Goal: Task Accomplishment & Management: Complete application form

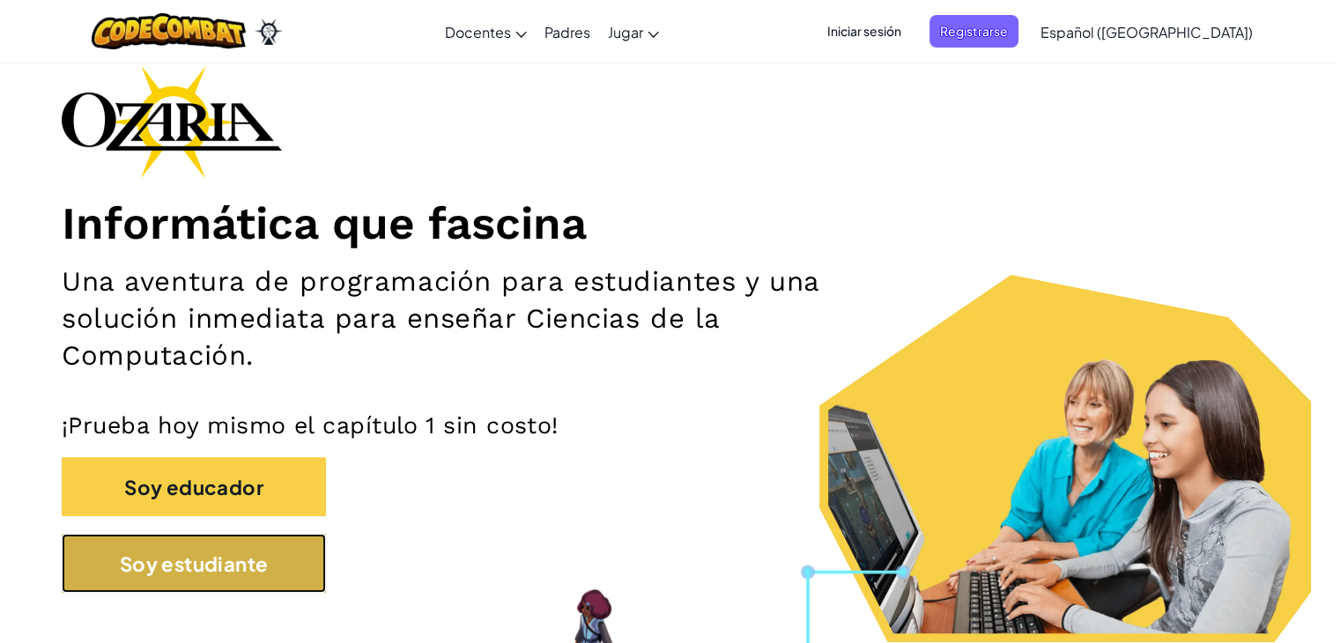
click at [102, 556] on button "Soy estudiante" at bounding box center [194, 563] width 264 height 59
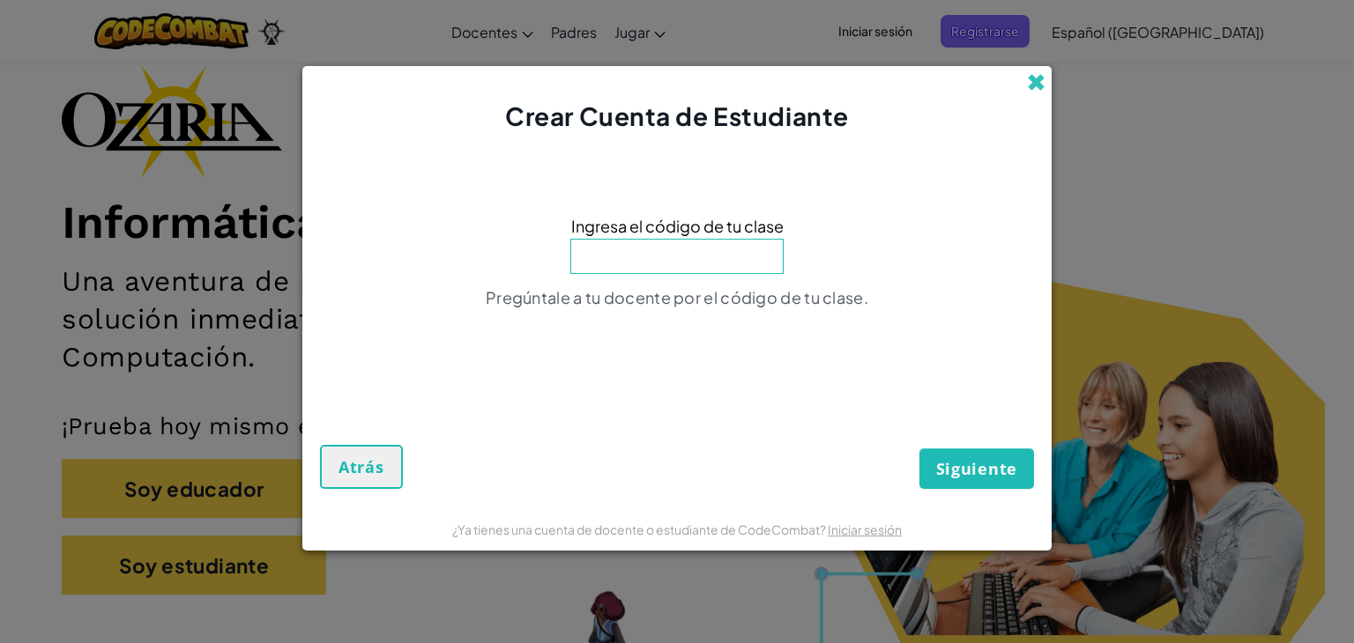
click at [1030, 80] on span at bounding box center [1036, 82] width 19 height 19
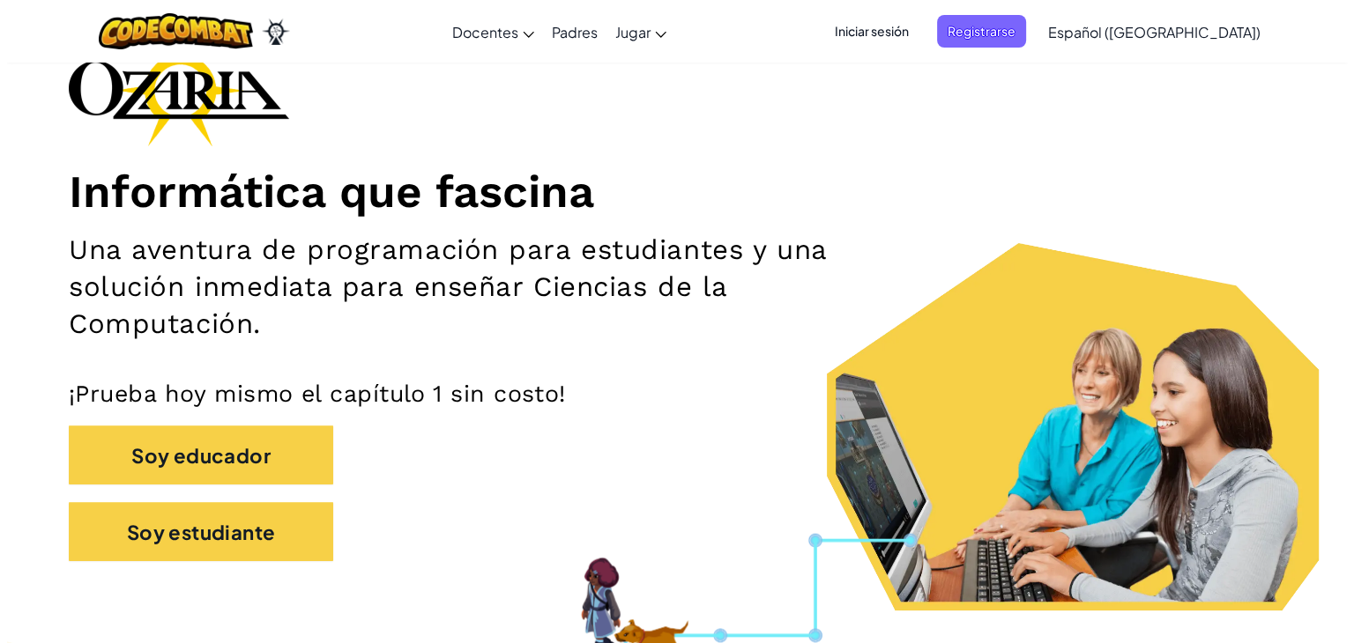
scroll to position [176, 0]
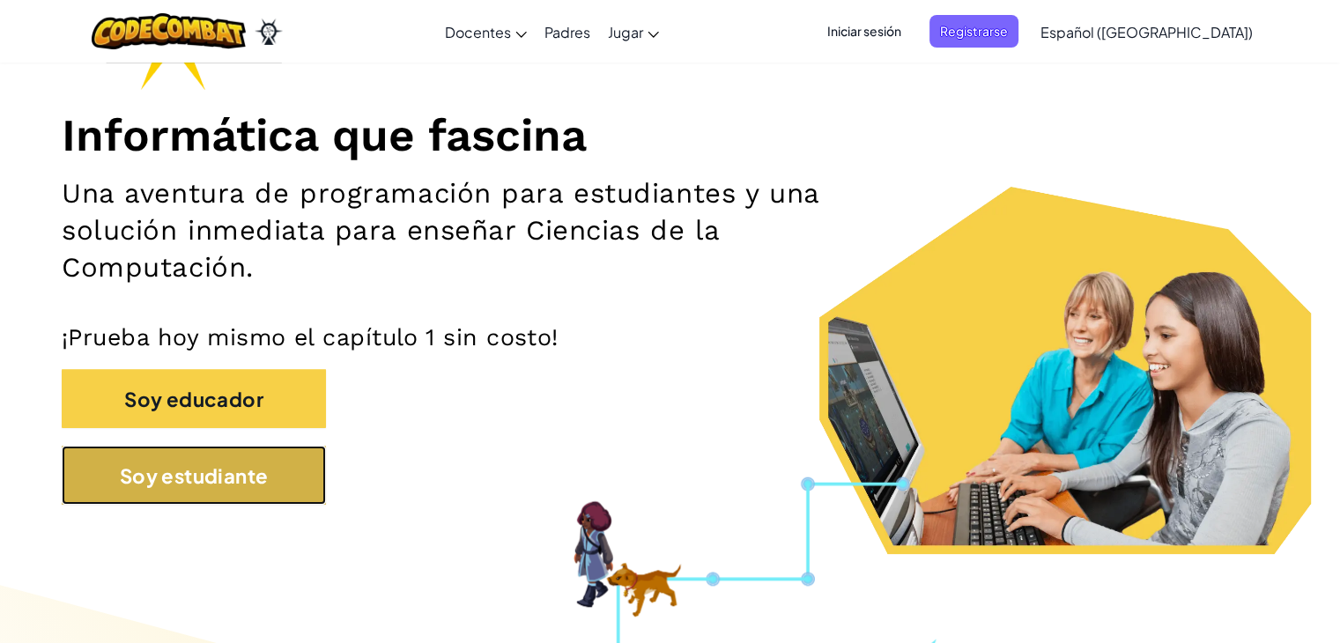
click at [172, 473] on font "Soy estudiante" at bounding box center [194, 476] width 149 height 25
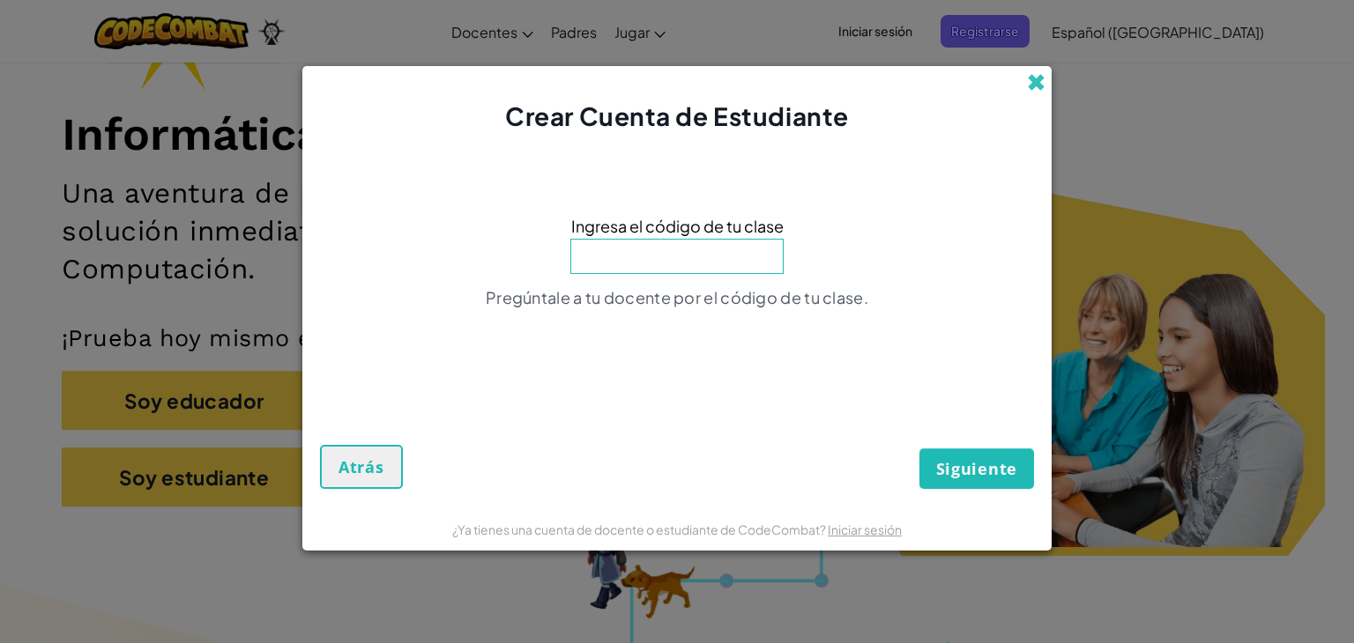
click at [1038, 85] on span at bounding box center [1036, 82] width 19 height 19
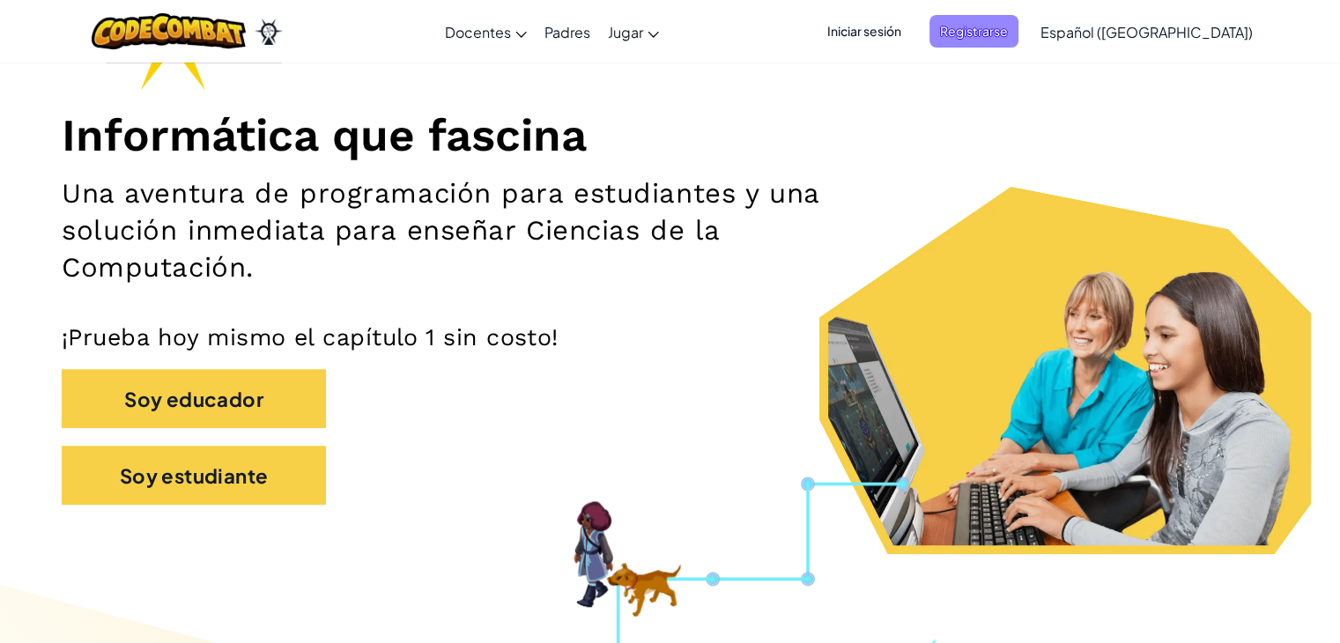
click at [1008, 40] on font "Registrarse" at bounding box center [974, 31] width 68 height 19
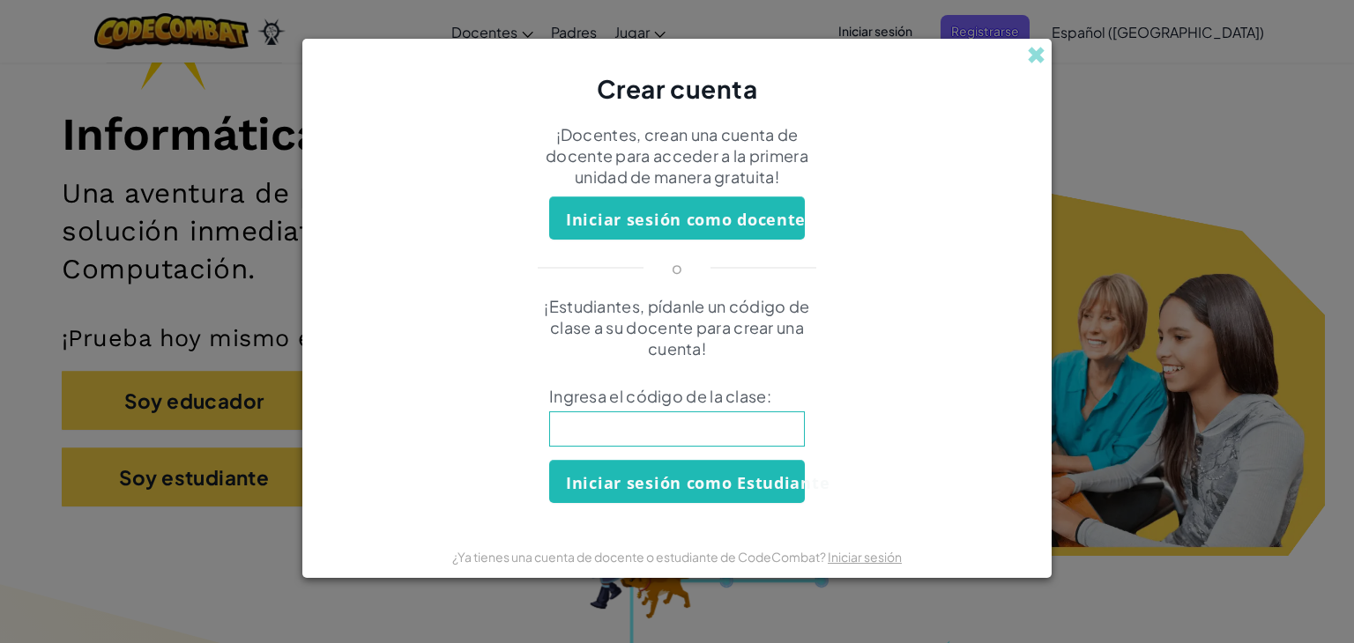
click at [665, 424] on input at bounding box center [677, 429] width 256 height 35
type input "BeurGlassTeam"
click at [717, 481] on font "Iniciar sesión como Estudiante" at bounding box center [698, 482] width 264 height 21
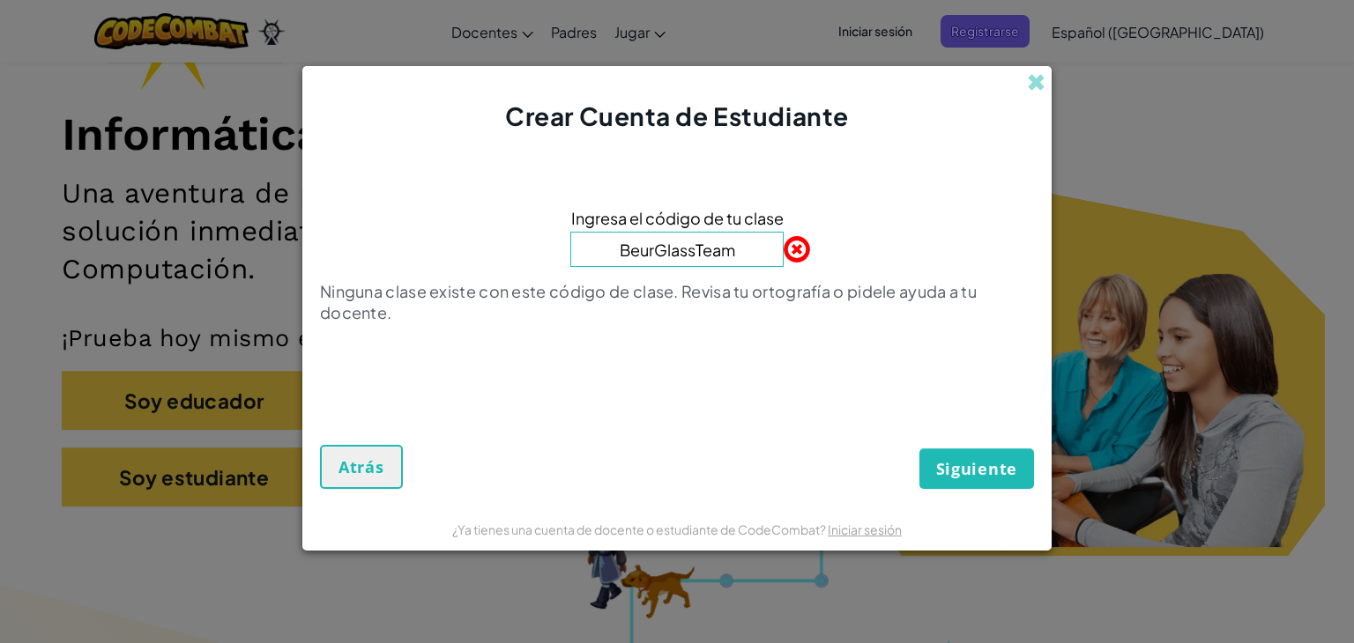
click at [646, 249] on input "BeurGlassTeam" at bounding box center [676, 249] width 213 height 35
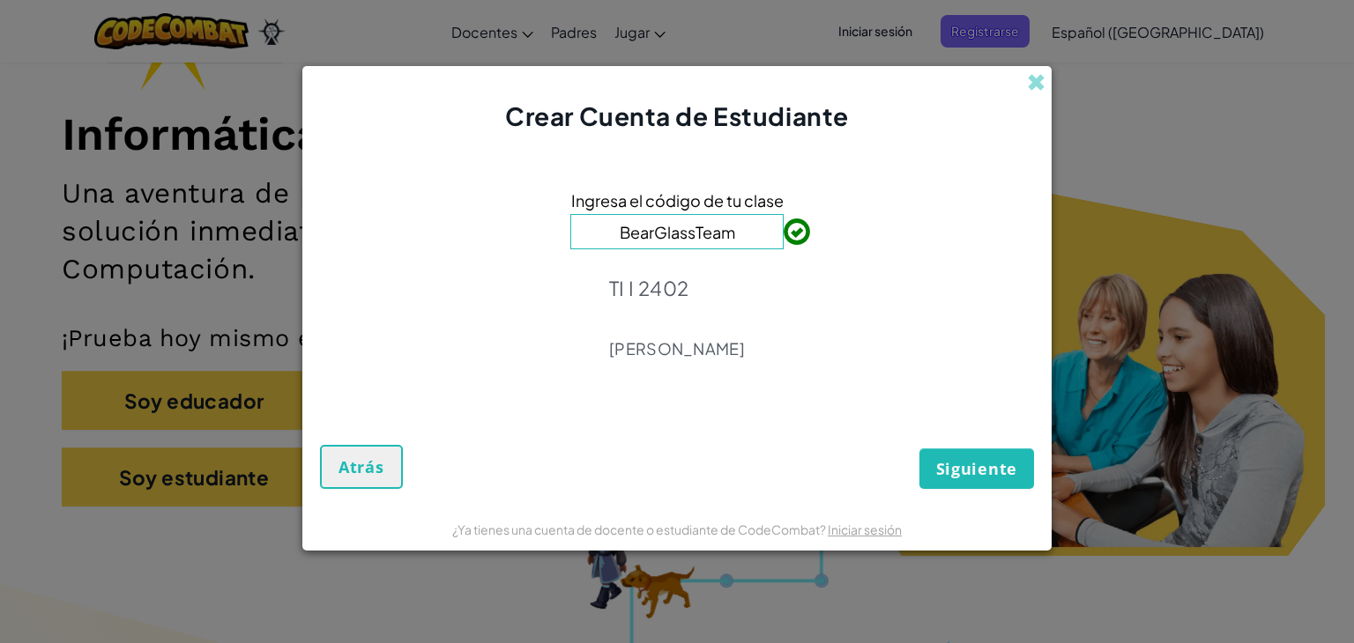
type input "BearGlassTeam"
click at [941, 463] on font "Siguiente" at bounding box center [976, 468] width 81 height 21
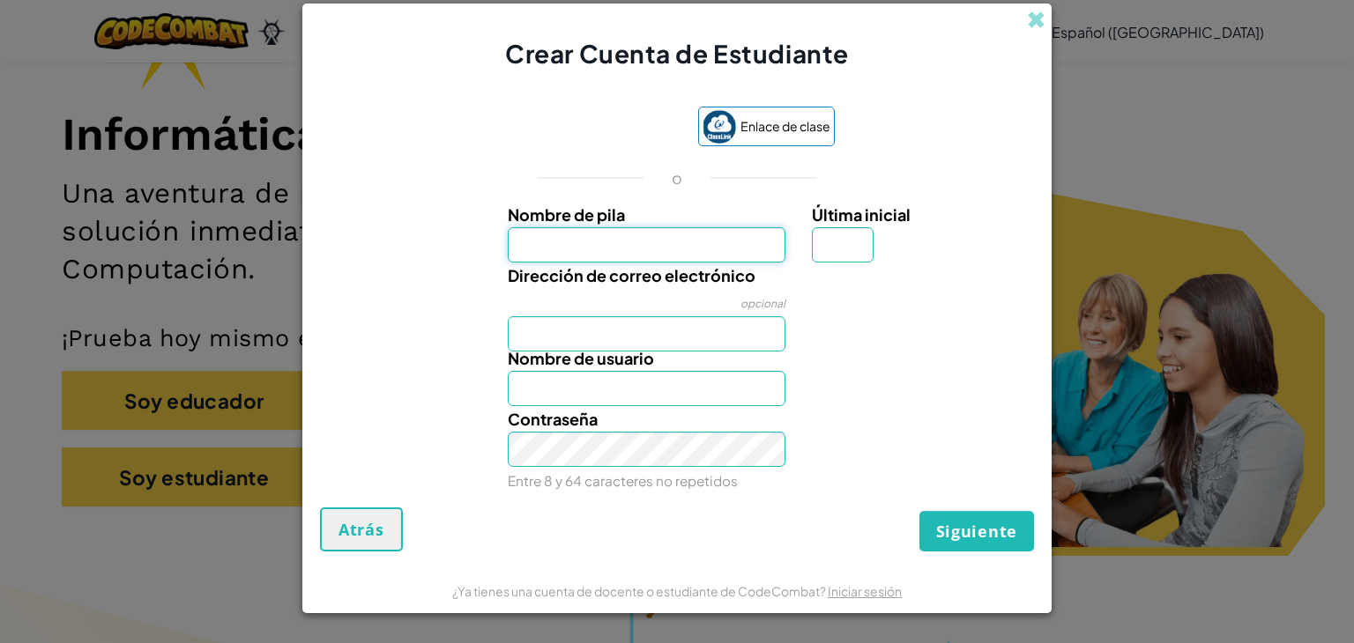
click at [617, 245] on input "Nombre de pila" at bounding box center [647, 244] width 278 height 35
click at [860, 258] on input "Última inicial" at bounding box center [843, 244] width 62 height 35
click at [680, 236] on input "Nombre de pila" at bounding box center [647, 244] width 278 height 35
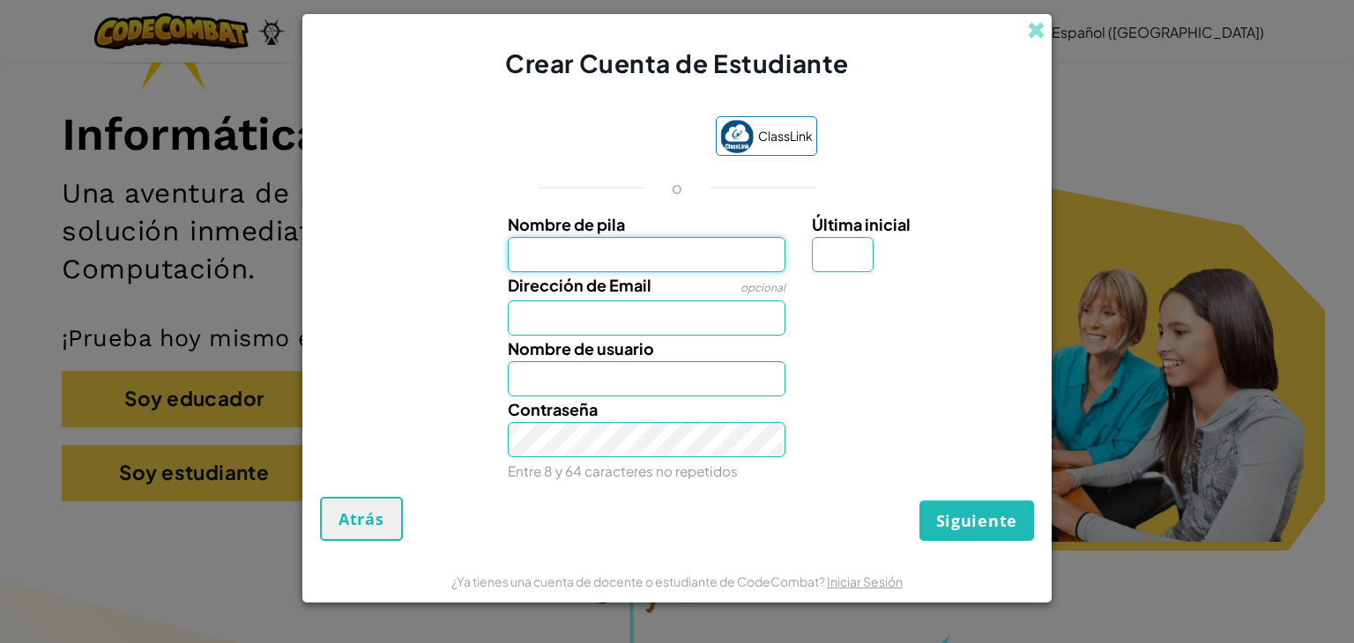
click at [558, 253] on input "Nombre de pila" at bounding box center [647, 254] width 278 height 35
type input "[PERSON_NAME]"
click at [650, 328] on input "Dirección de Email" at bounding box center [647, 318] width 278 height 35
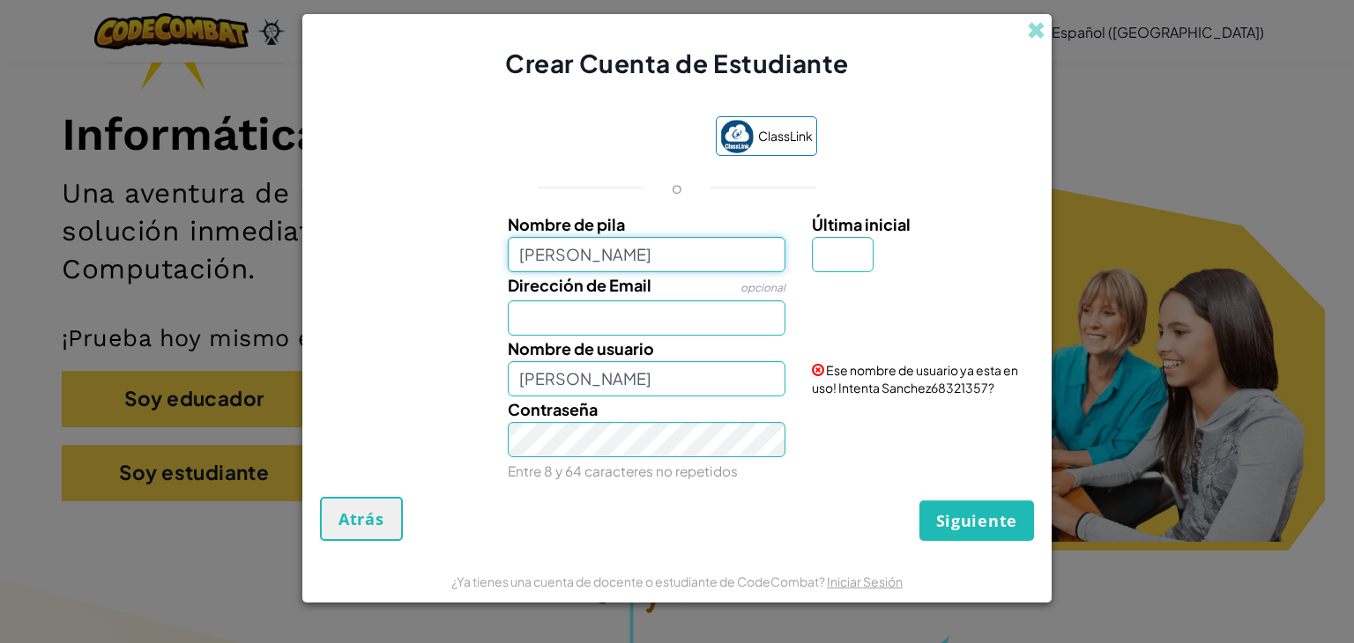
click at [606, 248] on input "[PERSON_NAME]" at bounding box center [647, 254] width 278 height 35
type input "S"
type input "f"
type input "[PERSON_NAME]"
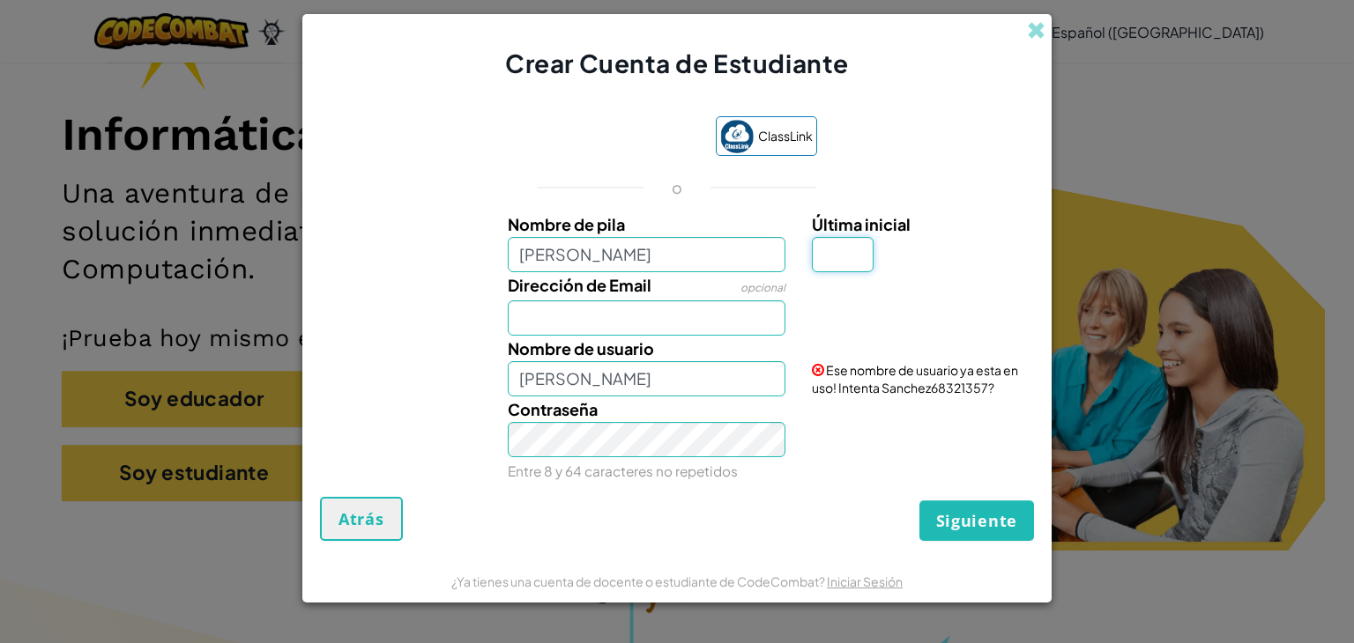
click at [835, 251] on input "Última inicial" at bounding box center [843, 254] width 62 height 35
type input "S"
type input "FabianS"
click at [580, 307] on input "Dirección de Email" at bounding box center [647, 318] width 278 height 35
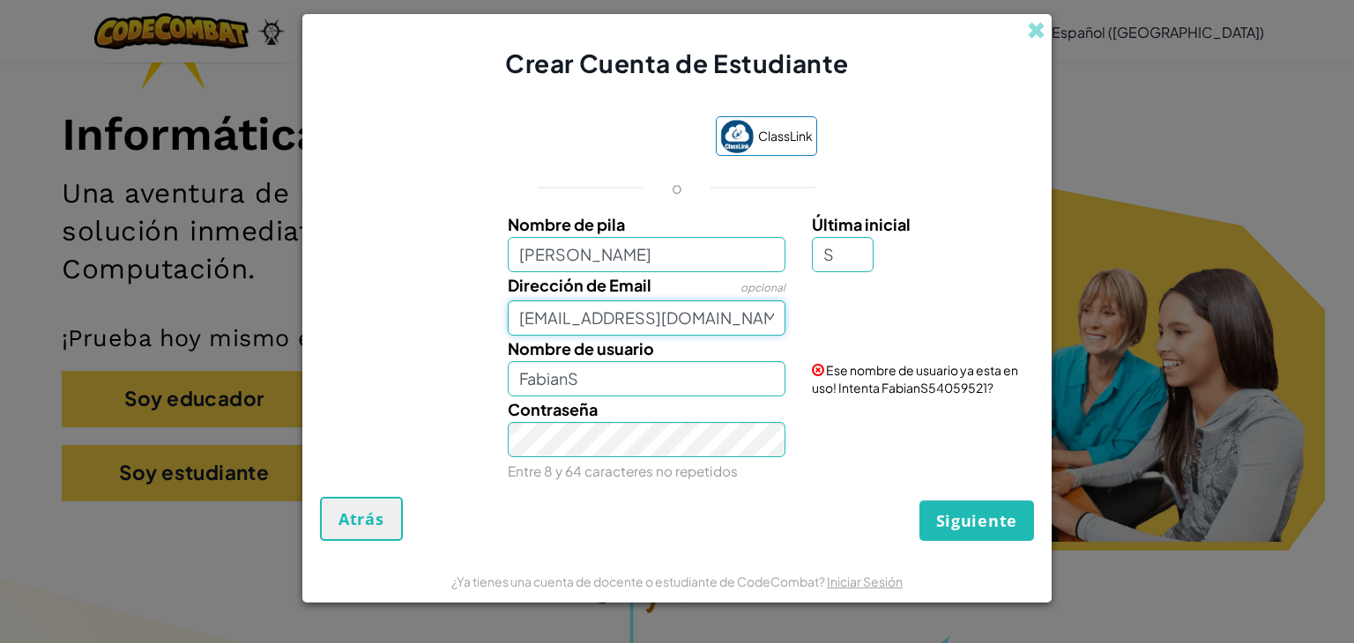
type input "[EMAIL_ADDRESS][DOMAIN_NAME]"
click at [643, 375] on input "FabianS" at bounding box center [647, 378] width 278 height 35
type input "FabianS2010"
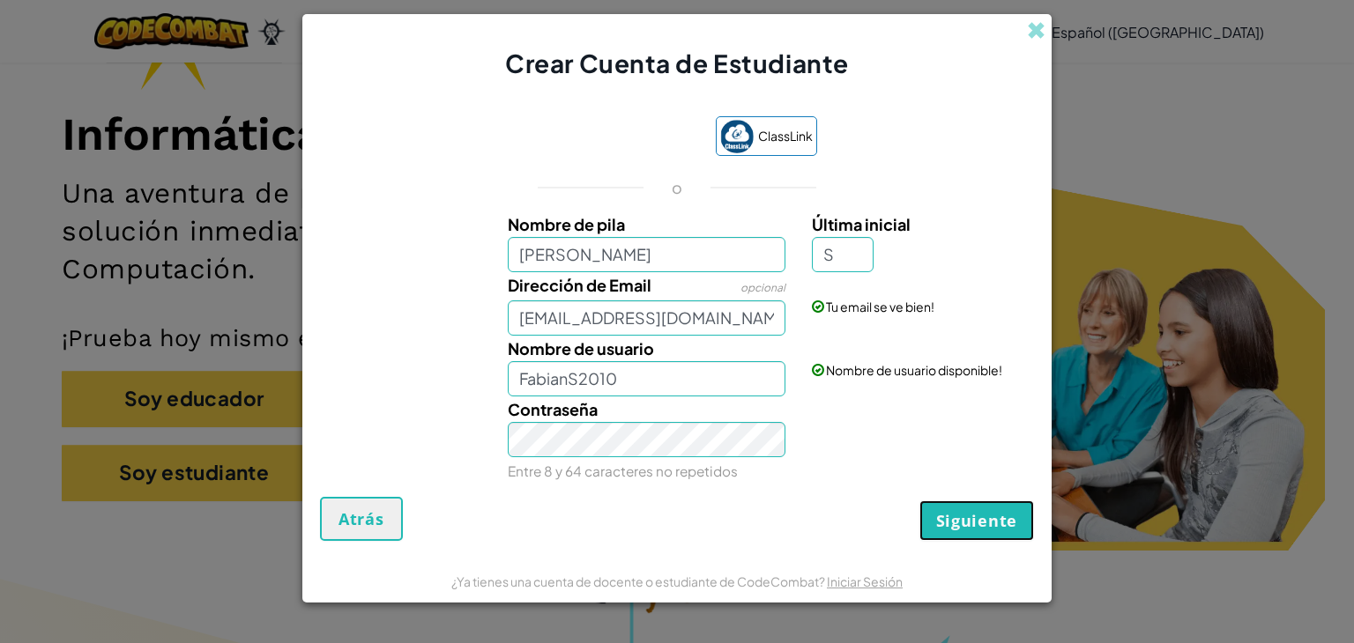
click at [1005, 528] on span "Siguiente" at bounding box center [976, 520] width 81 height 21
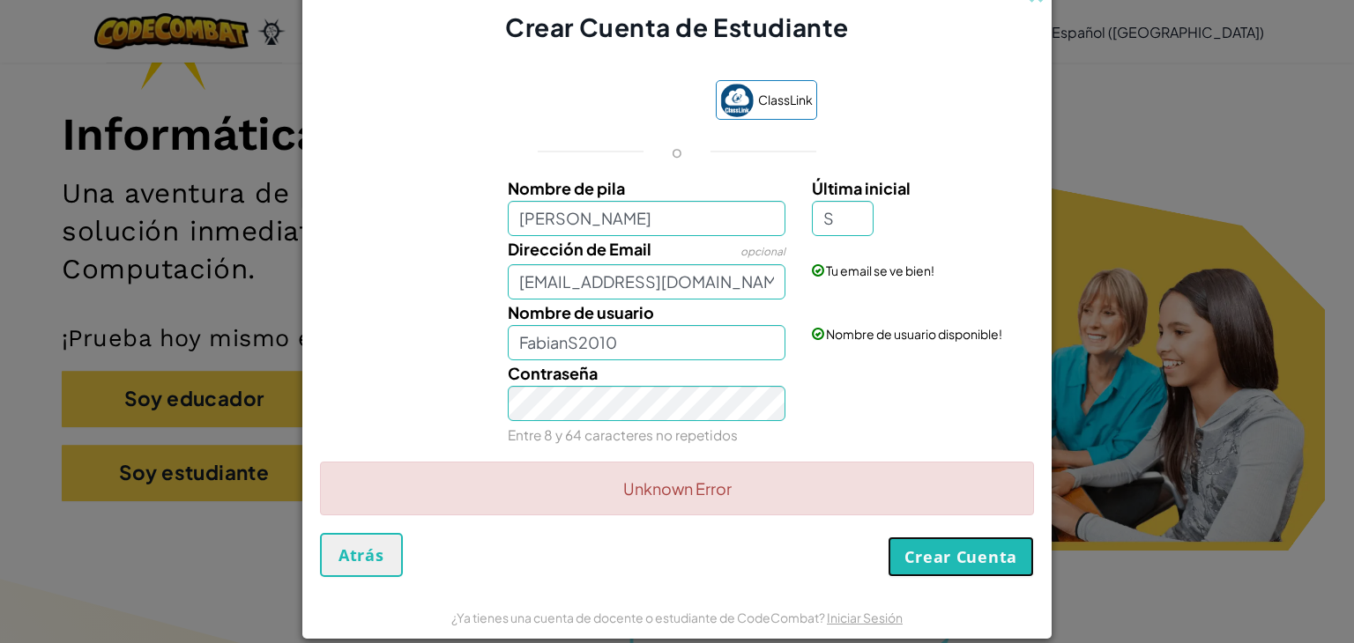
click at [970, 569] on button "Crear Cuenta" at bounding box center [960, 557] width 146 height 41
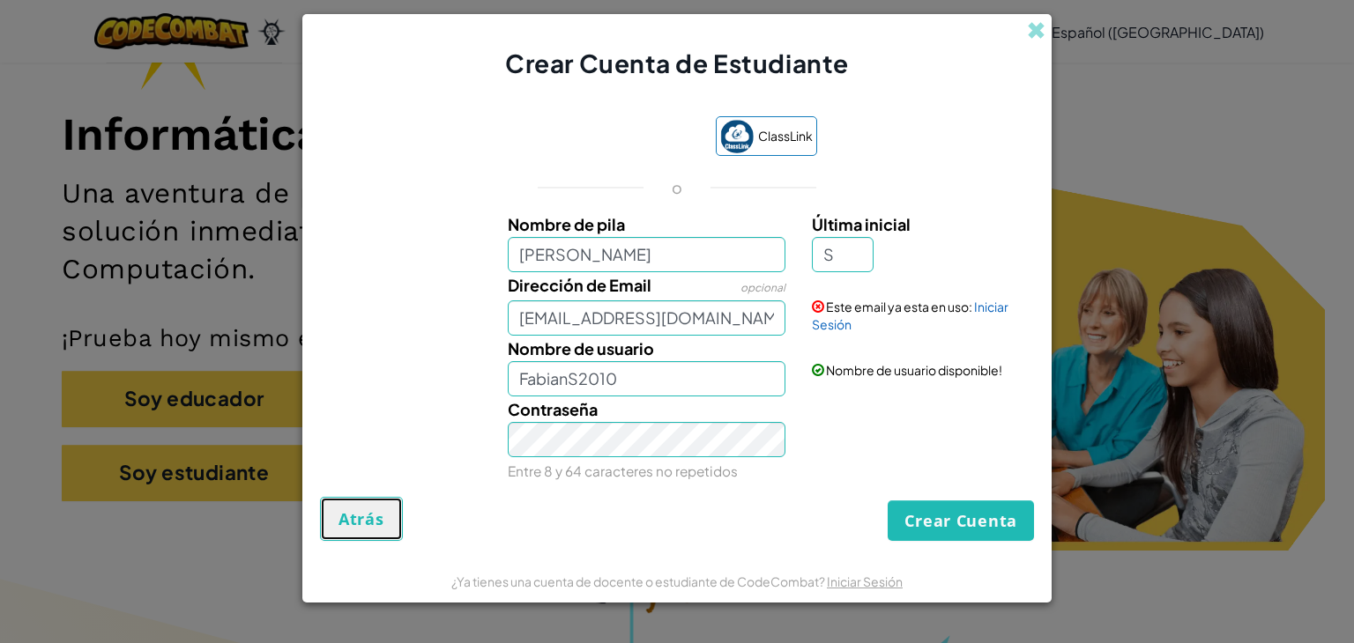
drag, startPoint x: 373, startPoint y: 524, endPoint x: 382, endPoint y: 518, distance: 11.5
click at [381, 519] on span "Atrás" at bounding box center [361, 519] width 46 height 21
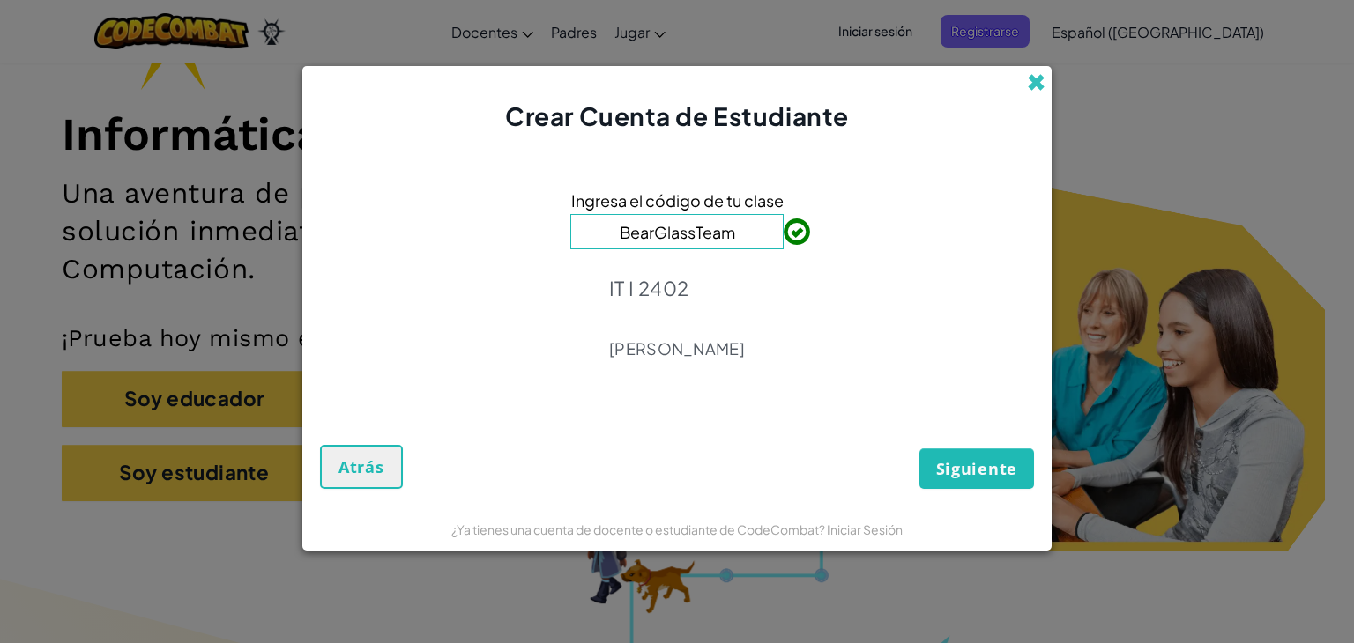
click at [1042, 73] on span at bounding box center [1036, 82] width 19 height 19
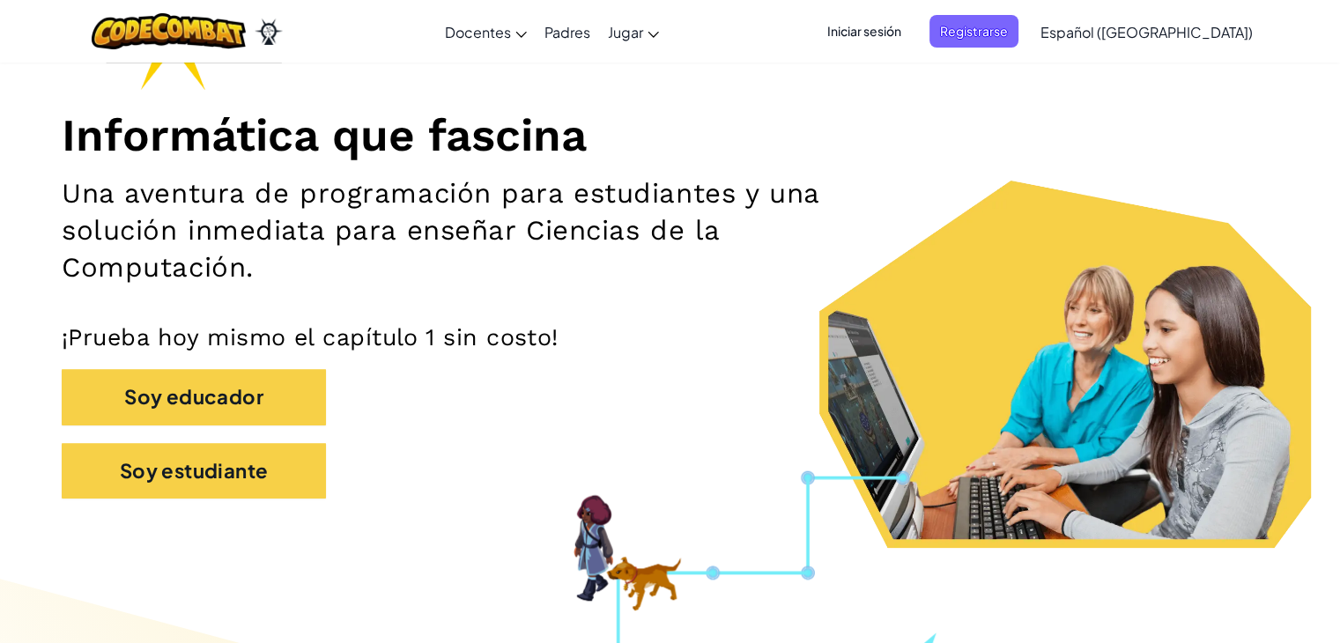
drag, startPoint x: 917, startPoint y: 33, endPoint x: 904, endPoint y: 9, distance: 26.8
click at [905, 9] on div "Iniciar sesión Registrarse Español ([GEOGRAPHIC_DATA]) English ([GEOGRAPHIC_DAT…" at bounding box center [1035, 32] width 454 height 48
click at [912, 36] on span "Iniciar sesión" at bounding box center [864, 31] width 95 height 33
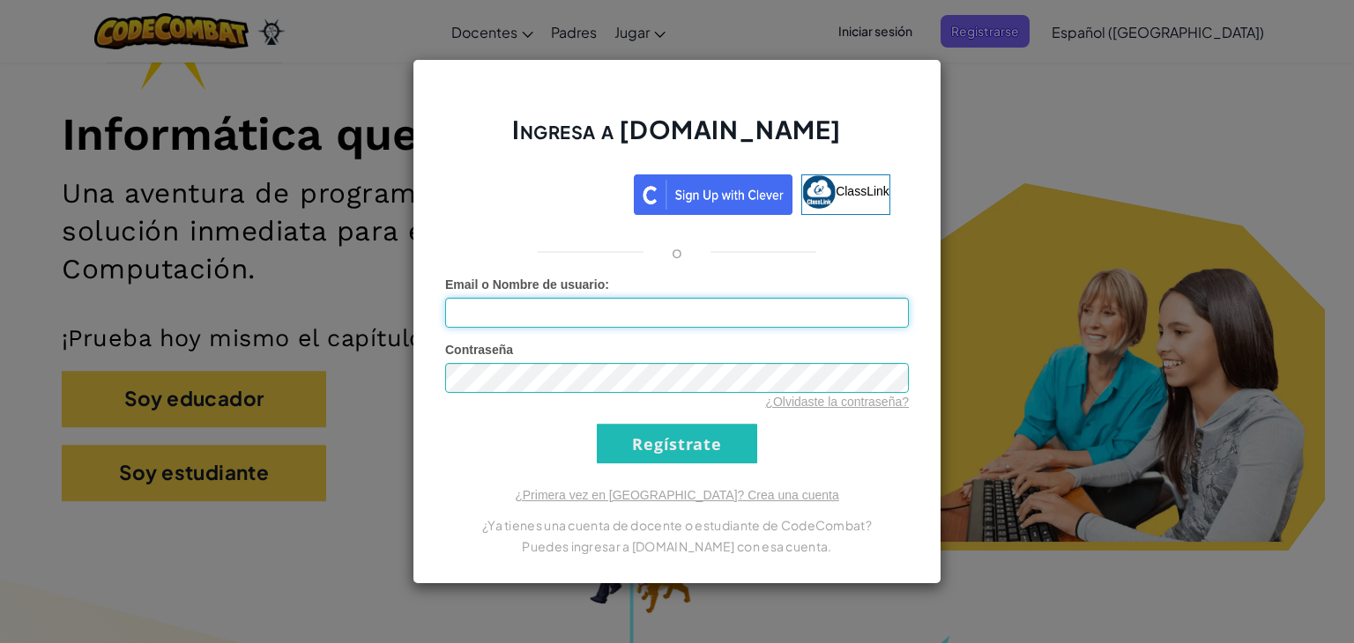
click at [776, 307] on input "Email o Nombre de usuario :" at bounding box center [677, 313] width 464 height 30
type input "A"
click at [1132, 150] on div "Ingresa a [DOMAIN_NAME] ClassLink o Error desconocido. Email o Nombre de usuari…" at bounding box center [677, 321] width 1354 height 643
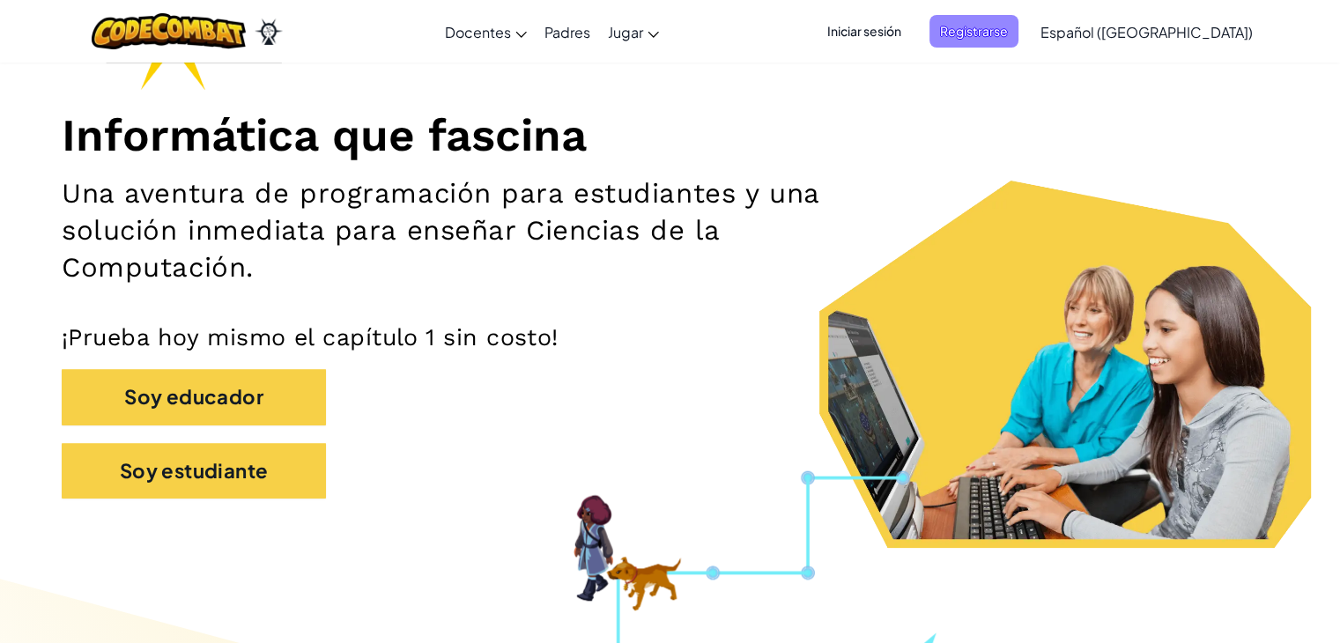
click at [1015, 26] on span "Registrarse" at bounding box center [974, 31] width 89 height 33
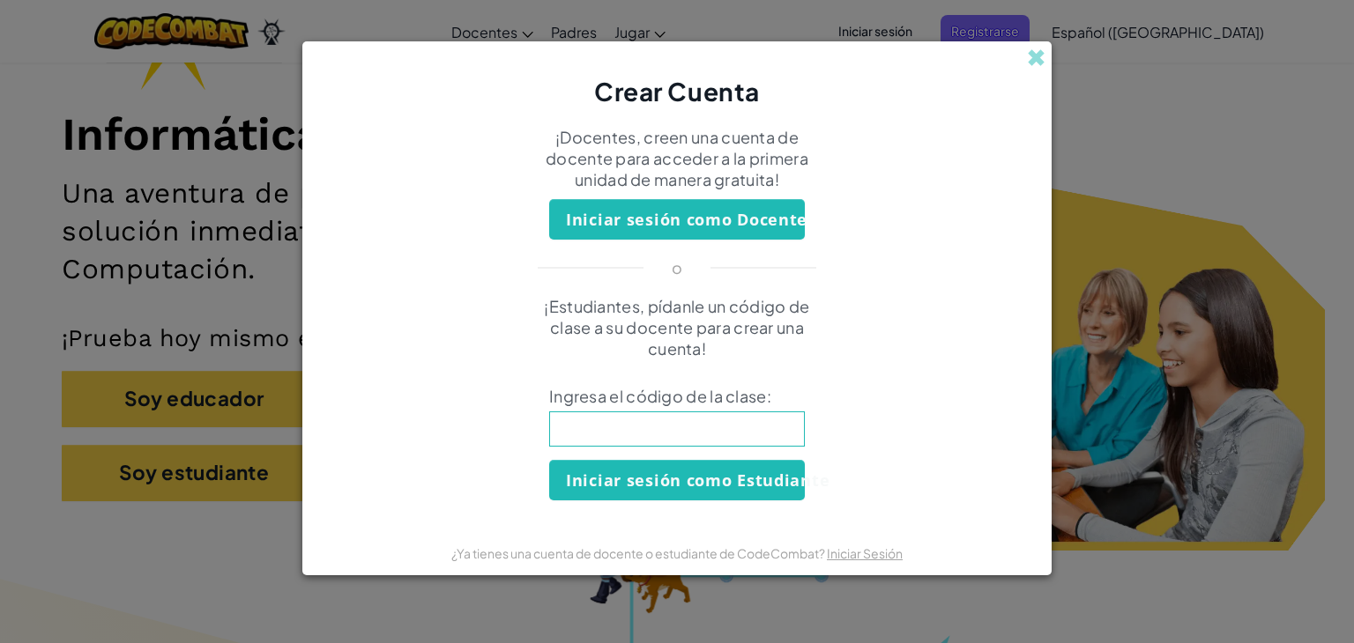
click at [684, 432] on input at bounding box center [677, 429] width 256 height 35
type input "BearGlassTeam"
click at [705, 470] on button "Iniciar sesión como Estudiante" at bounding box center [677, 480] width 256 height 41
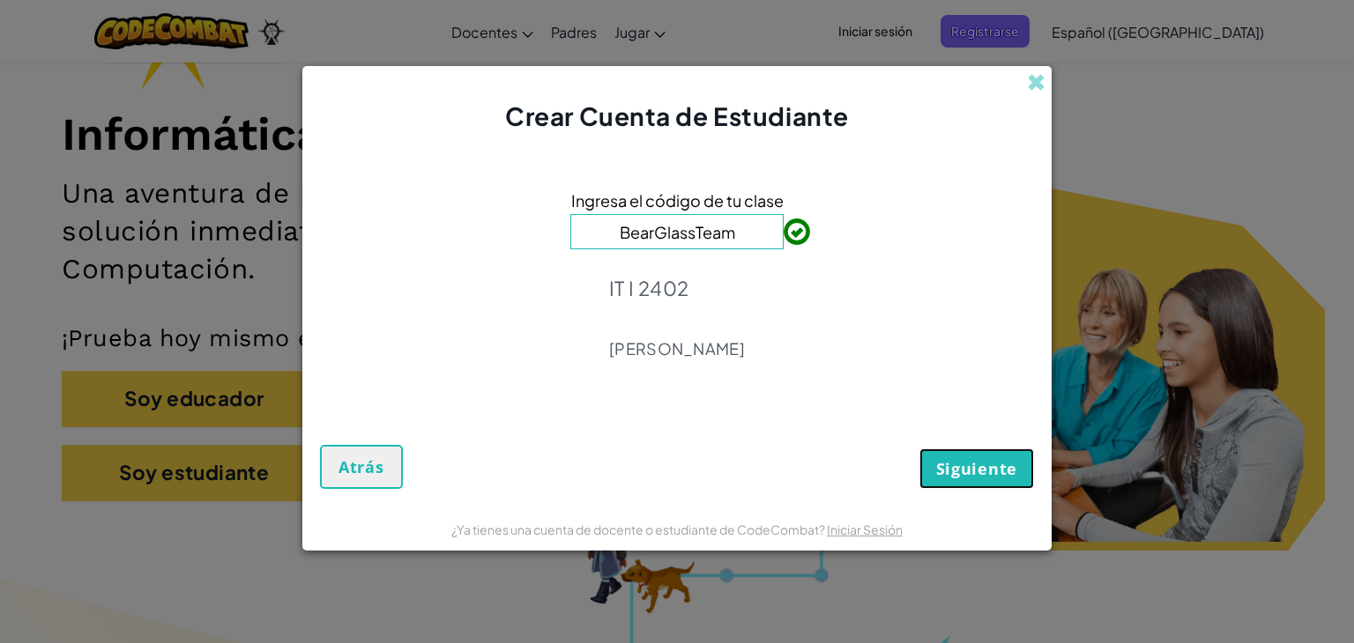
click at [966, 459] on span "Siguiente" at bounding box center [976, 468] width 81 height 21
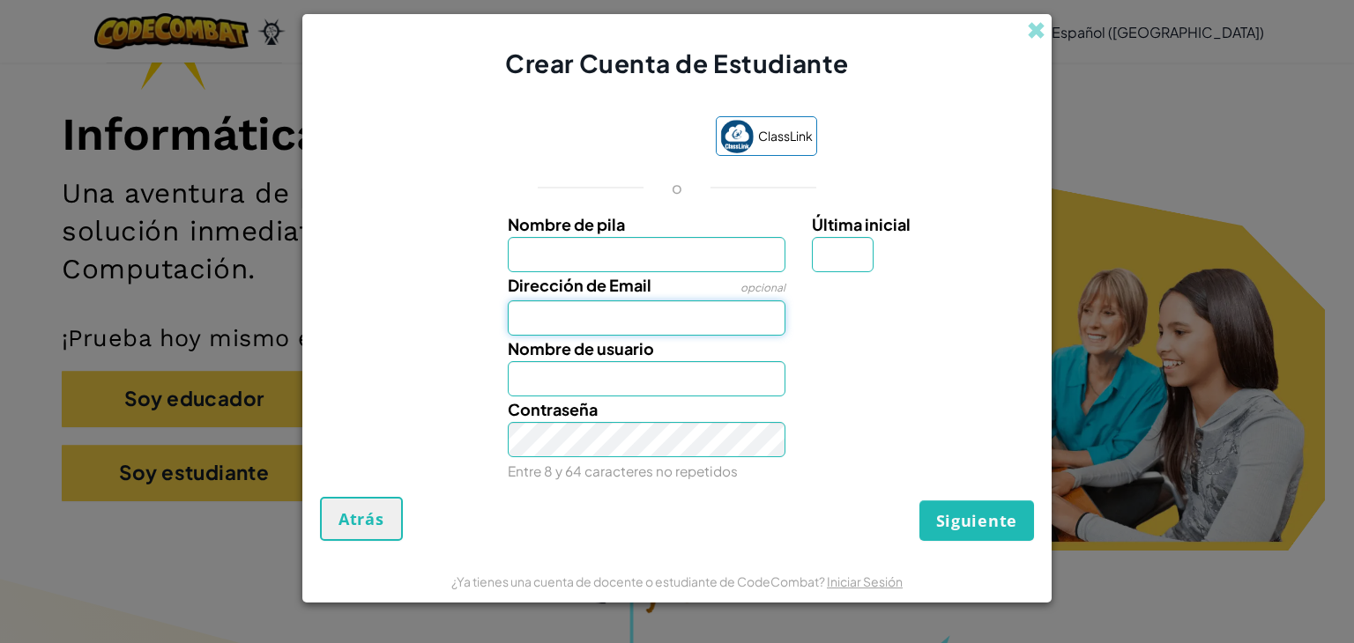
drag, startPoint x: 658, startPoint y: 307, endPoint x: 656, endPoint y: 316, distance: 9.2
click at [656, 316] on input "Dirección de Email" at bounding box center [647, 318] width 278 height 35
click at [697, 244] on input "Nombre de pila" at bounding box center [647, 254] width 278 height 35
type input "[PERSON_NAME]"
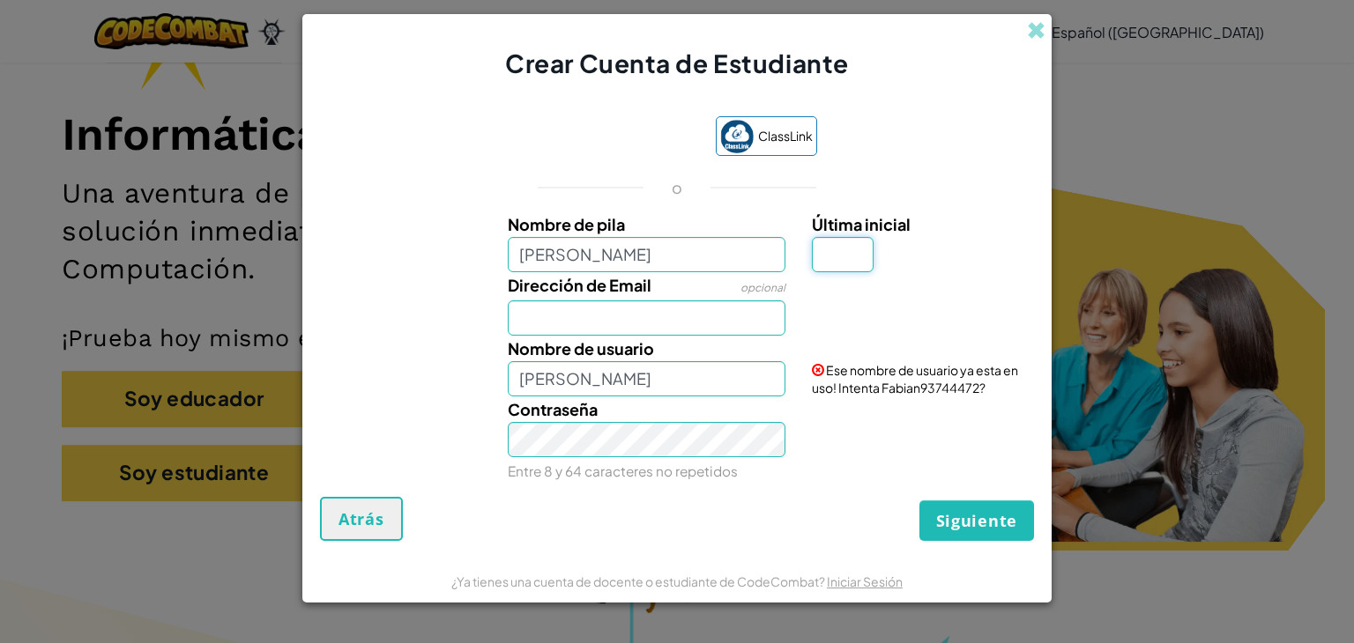
click at [841, 254] on input "Última inicial" at bounding box center [843, 254] width 62 height 35
type input "S"
click at [737, 369] on input "FabianS" at bounding box center [647, 378] width 278 height 35
drag, startPoint x: 575, startPoint y: 375, endPoint x: 583, endPoint y: 385, distance: 12.5
click at [575, 378] on input "FabianS2010" at bounding box center [647, 378] width 278 height 35
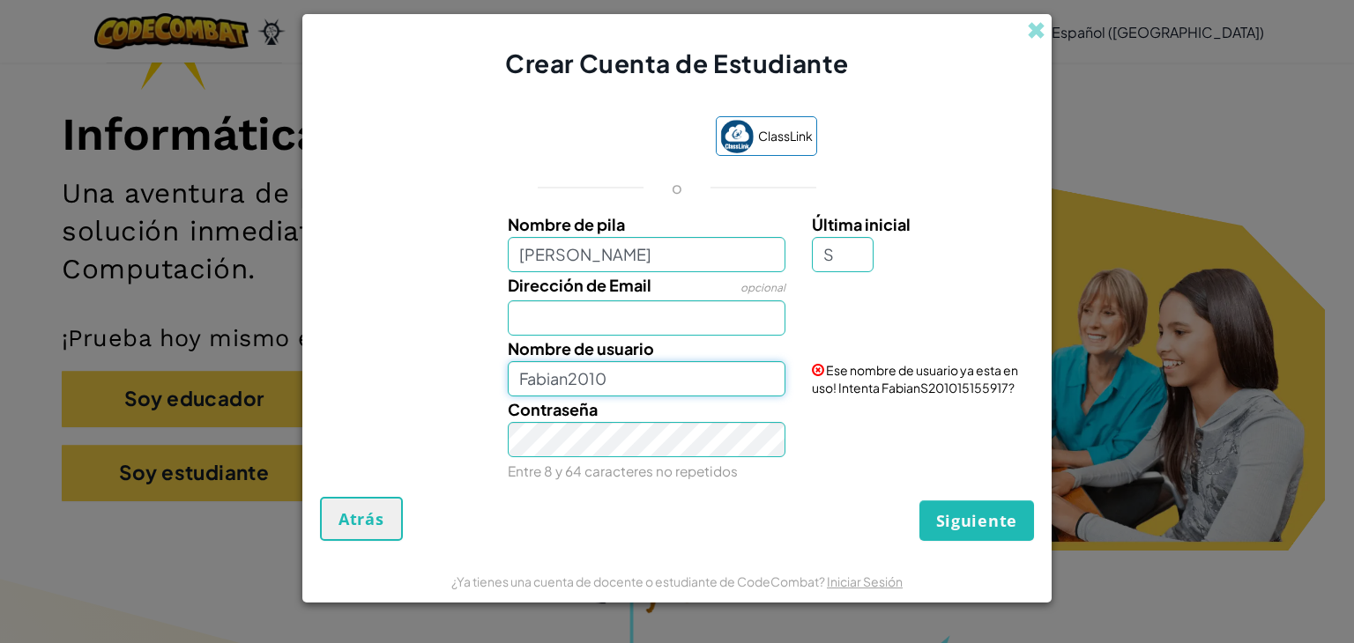
type input "Fabian2010"
click at [578, 459] on div "Contraseña Entre 8 y 64 caracteres no repetidos" at bounding box center [646, 440] width 305 height 87
click at [639, 305] on input "Dirección de Email" at bounding box center [647, 318] width 278 height 35
type input "AL0"
click at [1036, 30] on span at bounding box center [1036, 30] width 19 height 19
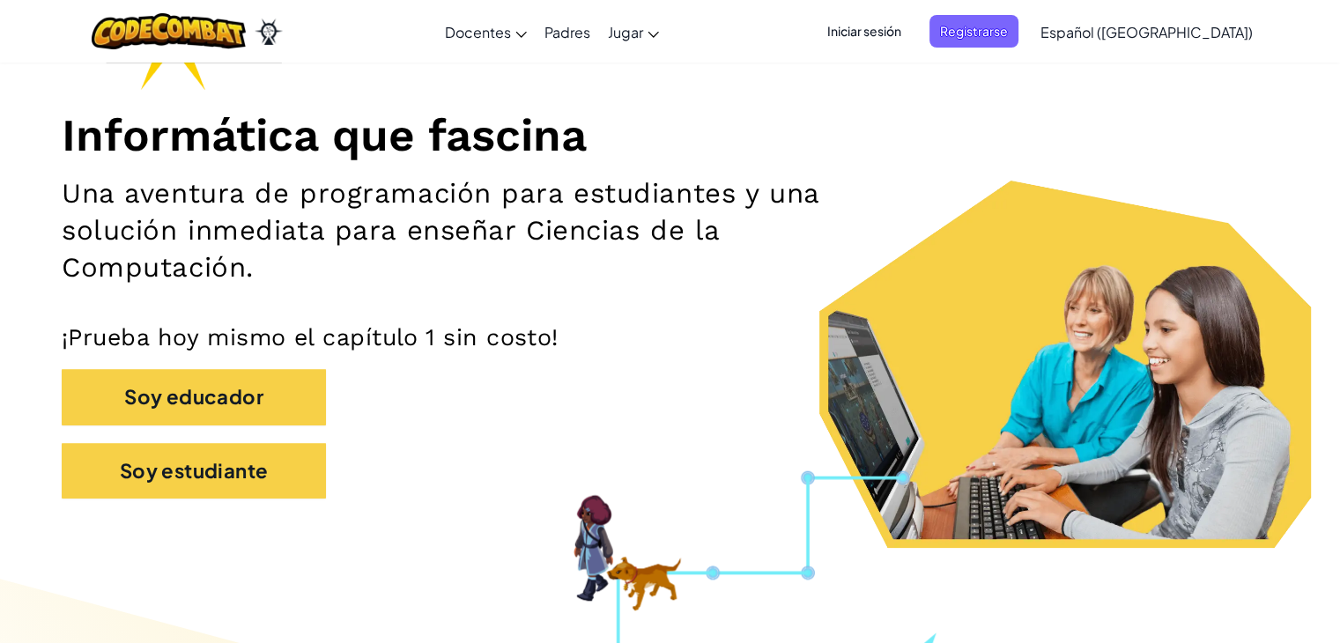
click at [910, 33] on span "Iniciar sesión" at bounding box center [864, 31] width 95 height 33
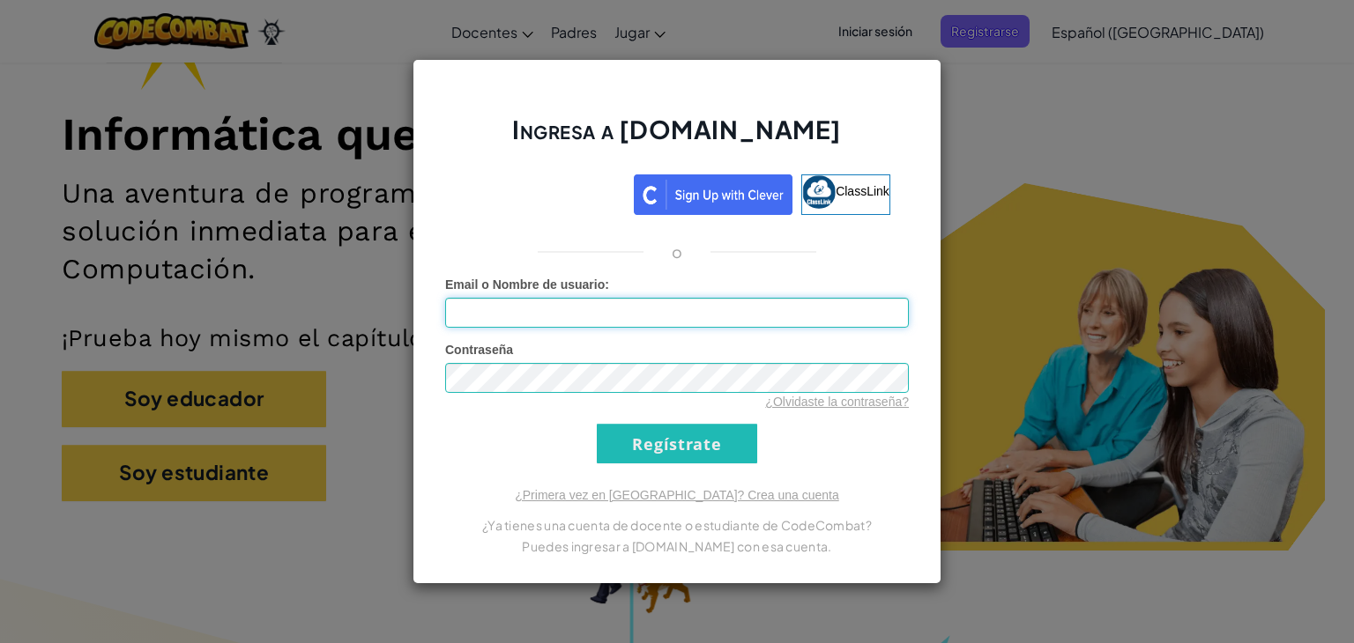
click at [627, 311] on input "Email o Nombre de usuario :" at bounding box center [677, 313] width 464 height 30
type input "[EMAIL_ADDRESS][DOMAIN_NAME]"
click at [606, 385] on div "Contraseña ¿Olvidaste la contraseña?" at bounding box center [677, 376] width 464 height 70
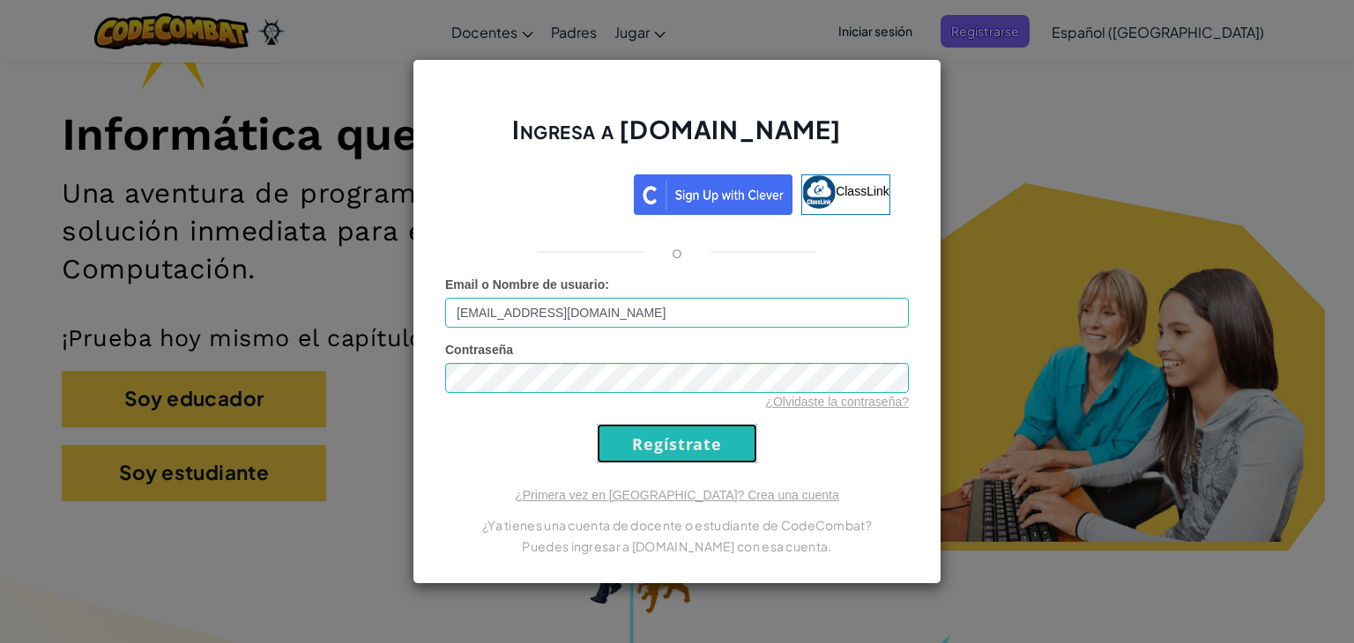
click at [654, 445] on input "Regístrate" at bounding box center [677, 444] width 160 height 40
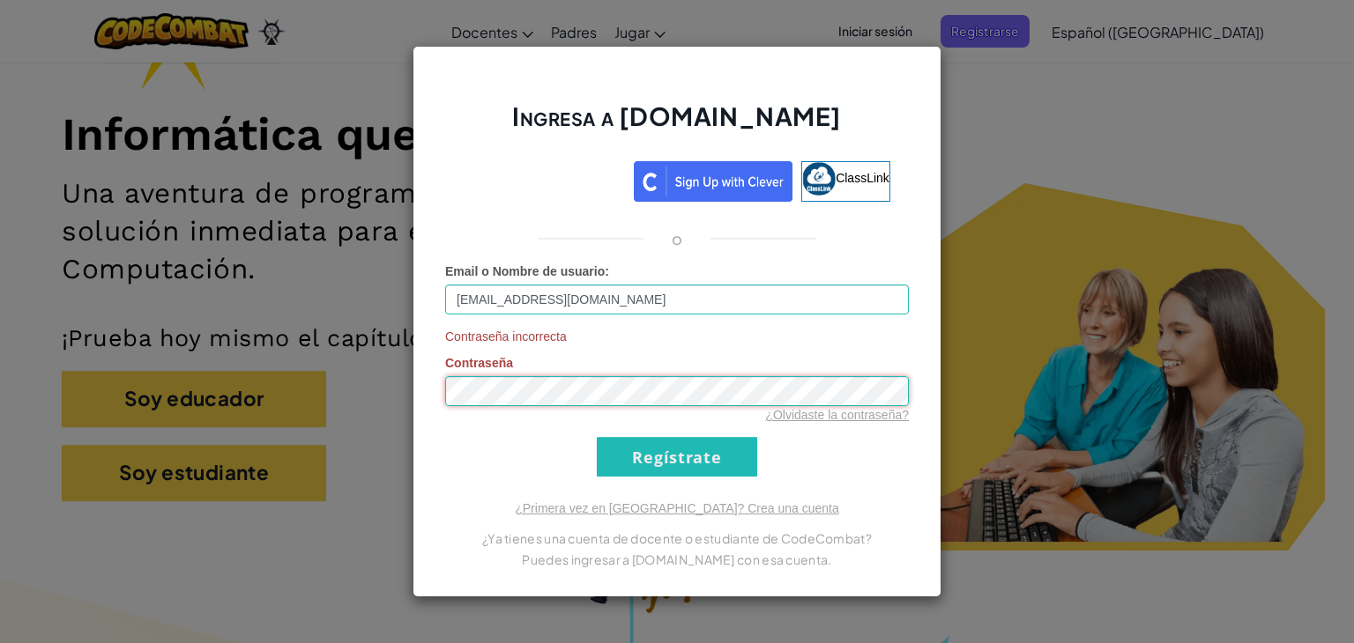
click at [420, 385] on div "Ingresa a [DOMAIN_NAME] ClassLink o Email o Nombre de usuario : [EMAIL_ADDRESS]…" at bounding box center [676, 322] width 529 height 552
click at [663, 456] on input "Regístrate" at bounding box center [677, 457] width 160 height 40
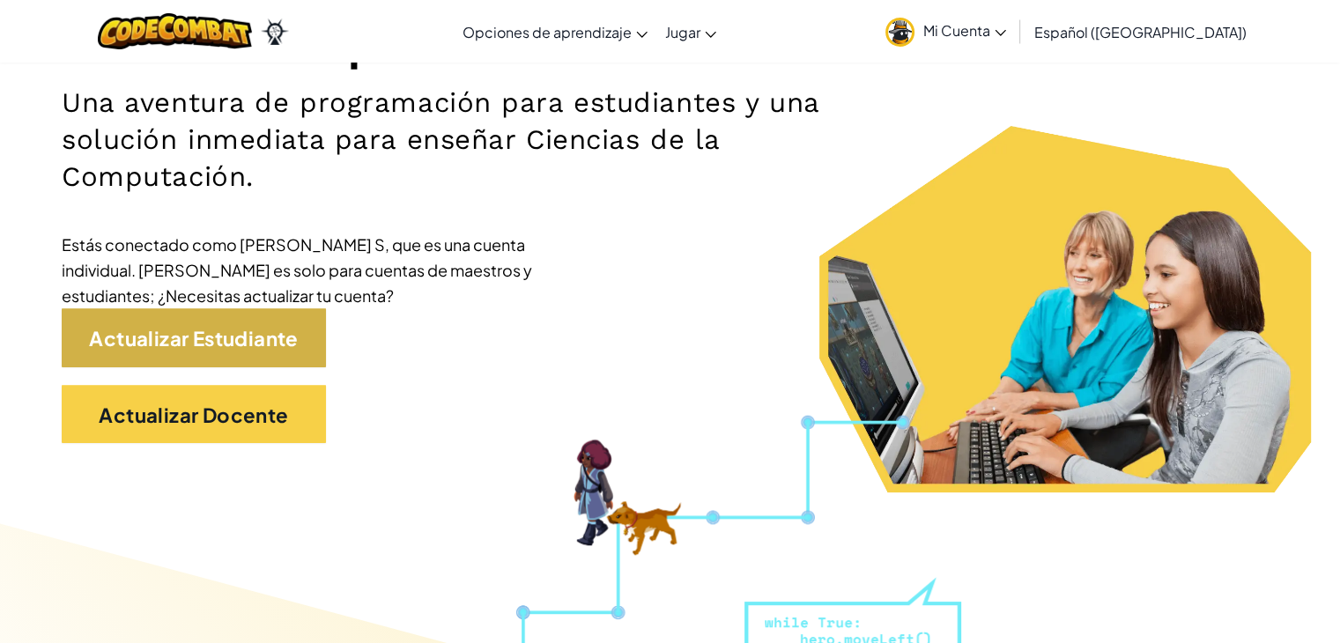
scroll to position [264, 0]
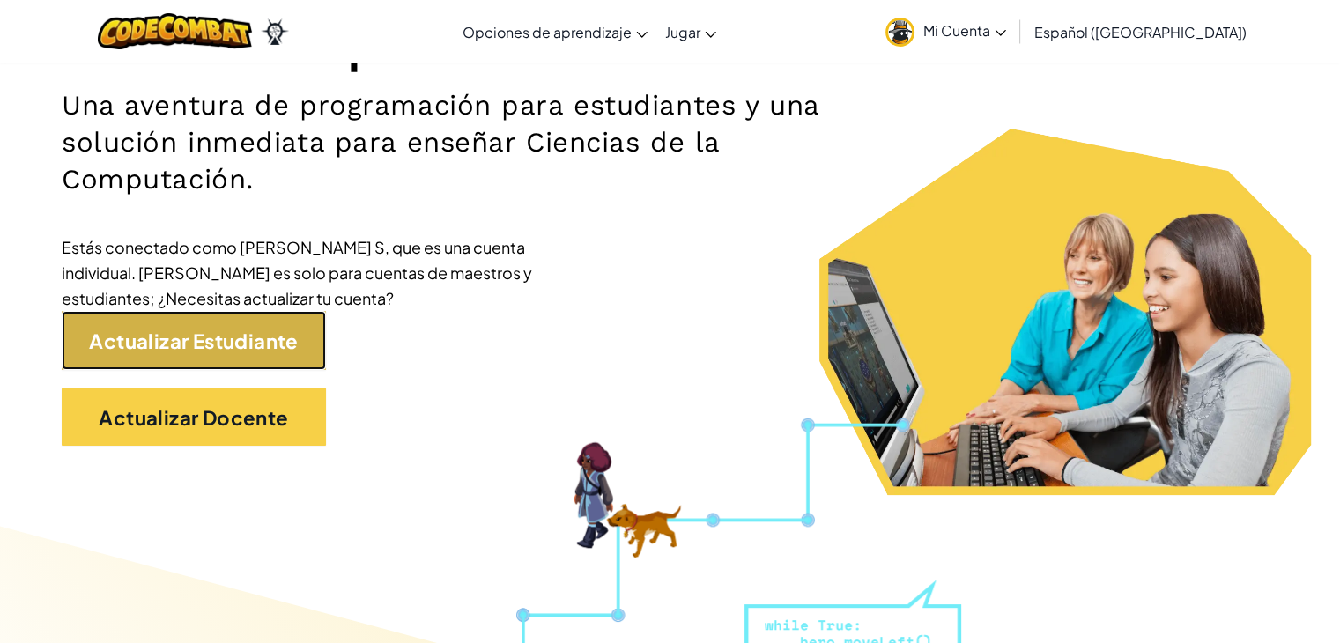
click at [249, 341] on font "Actualizar Estudiante" at bounding box center [193, 341] width 209 height 25
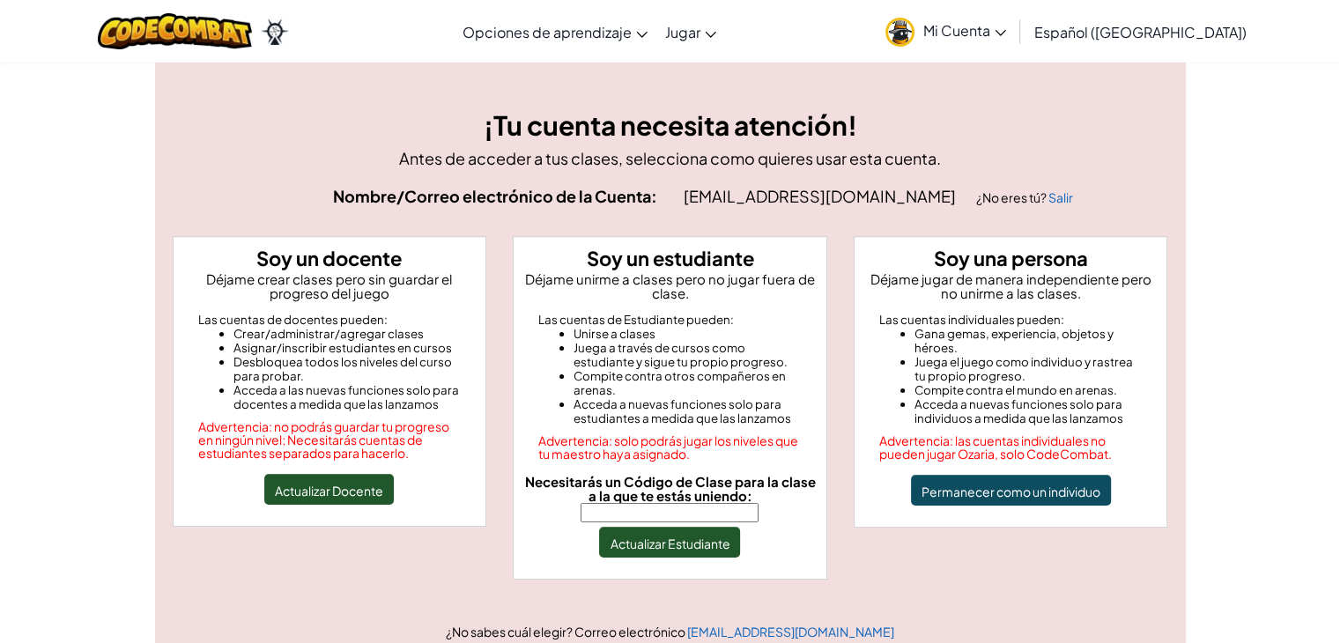
click at [617, 516] on input "Necesitarás un Código de Clase para la clase a la que te estás uniendo:" at bounding box center [670, 512] width 178 height 19
type input "BearGlassTeam"
click at [653, 543] on font "Actualizar Estudiante" at bounding box center [670, 544] width 120 height 16
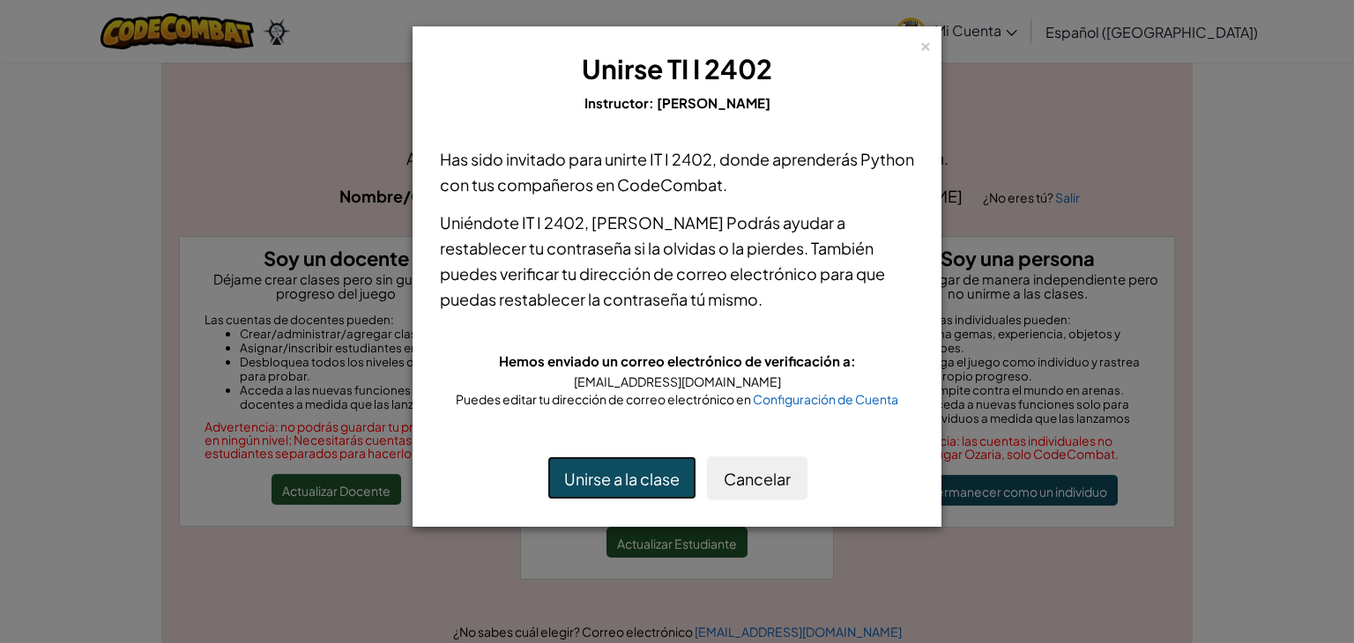
click at [628, 479] on font "Unirse a la clase" at bounding box center [621, 479] width 115 height 20
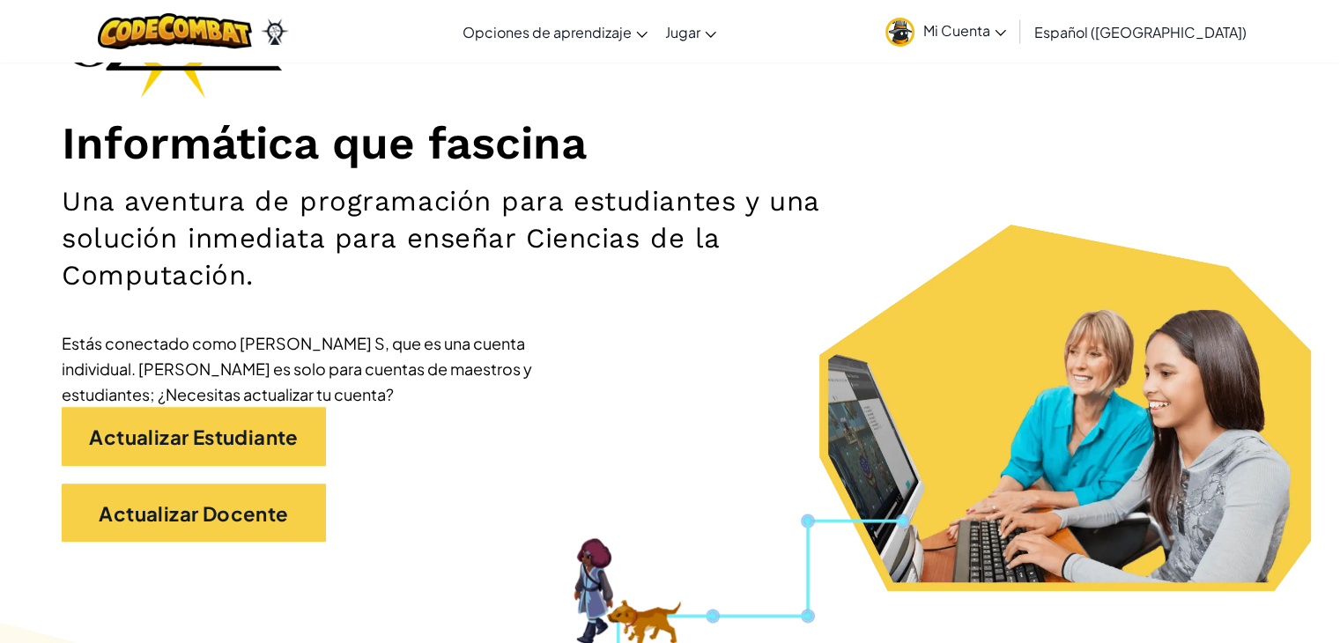
scroll to position [176, 0]
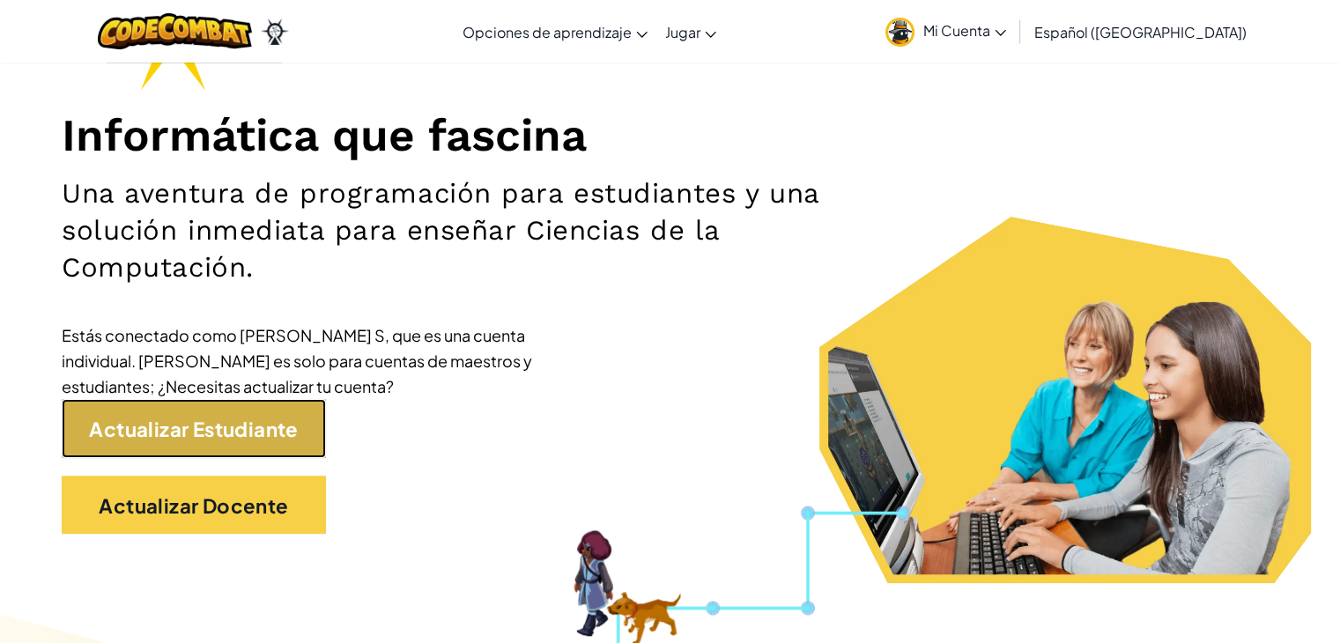
click at [250, 438] on font "Actualizar Estudiante" at bounding box center [193, 429] width 209 height 25
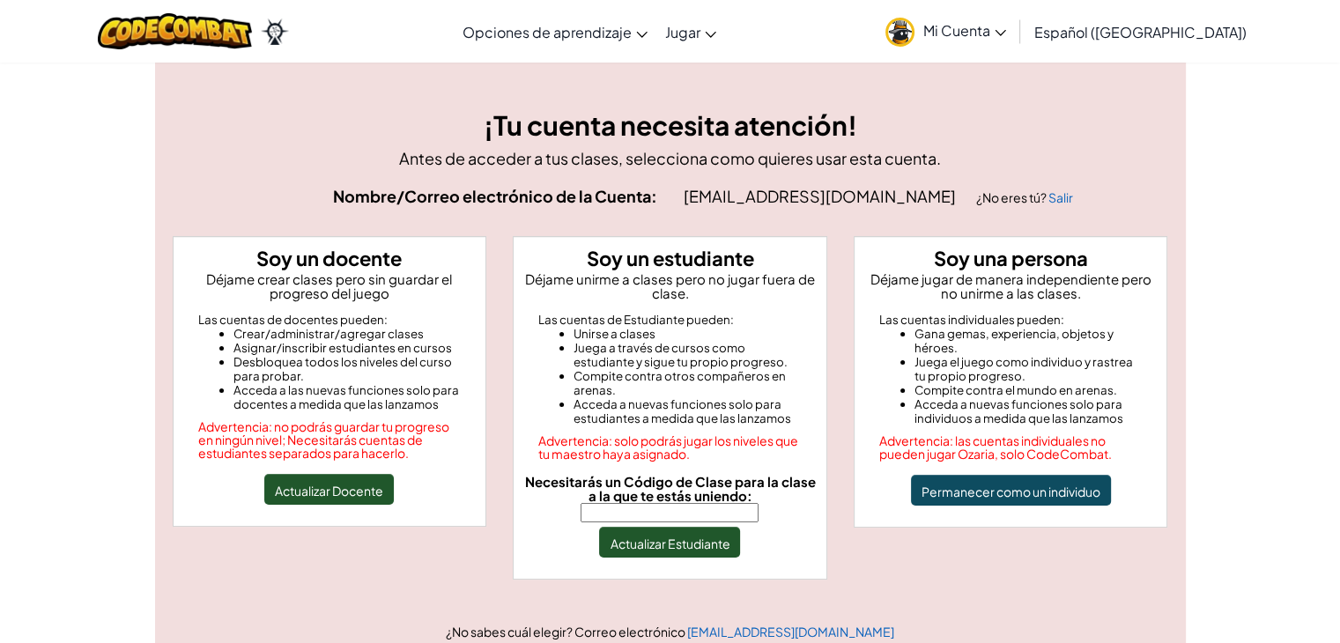
click at [646, 511] on input "Necesitarás un Código de Clase para la clase a la que te estás uniendo:" at bounding box center [670, 512] width 178 height 19
type input "BearGlassTeam"
click at [672, 544] on font "Actualizar Estudiante" at bounding box center [670, 544] width 120 height 16
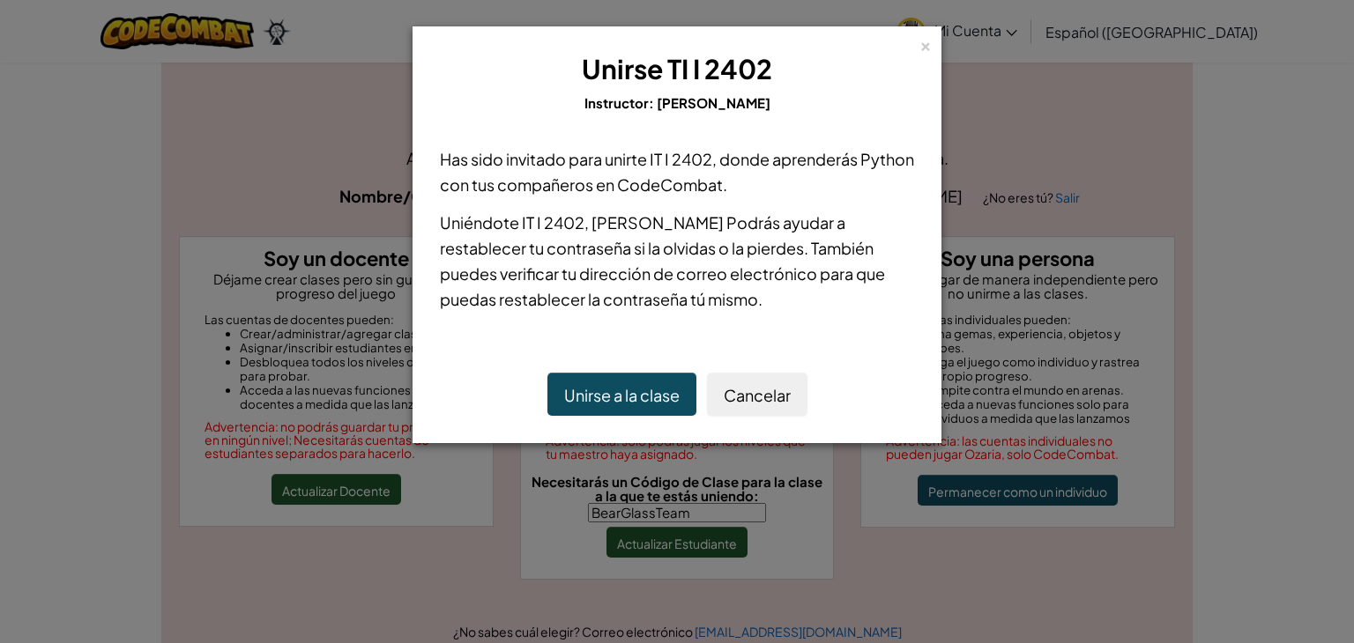
click at [629, 399] on font "Unirse a la clase" at bounding box center [621, 395] width 115 height 20
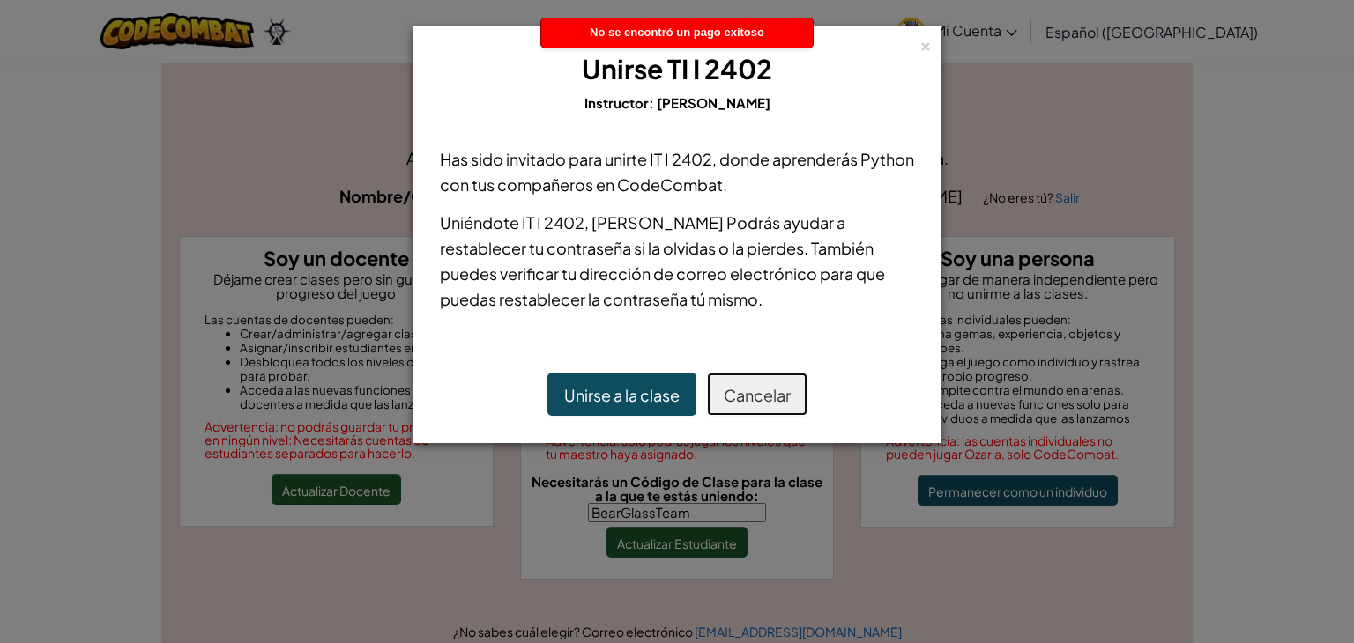
click at [781, 405] on button "Cancelar" at bounding box center [757, 394] width 100 height 43
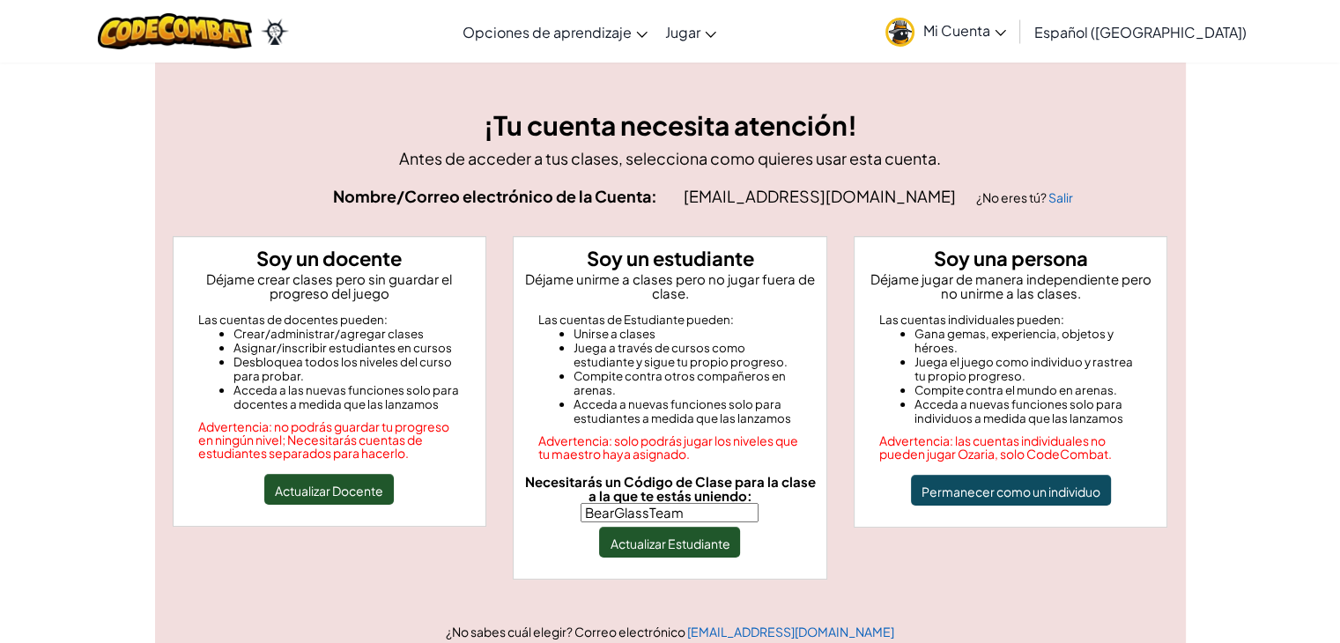
click at [828, 189] on font "[EMAIL_ADDRESS][DOMAIN_NAME]" at bounding box center [820, 196] width 272 height 20
drag, startPoint x: 892, startPoint y: 193, endPoint x: 711, endPoint y: 201, distance: 180.8
click at [711, 201] on font "[EMAIL_ADDRESS][DOMAIN_NAME]" at bounding box center [820, 196] width 272 height 20
